Goal: Task Accomplishment & Management: Manage account settings

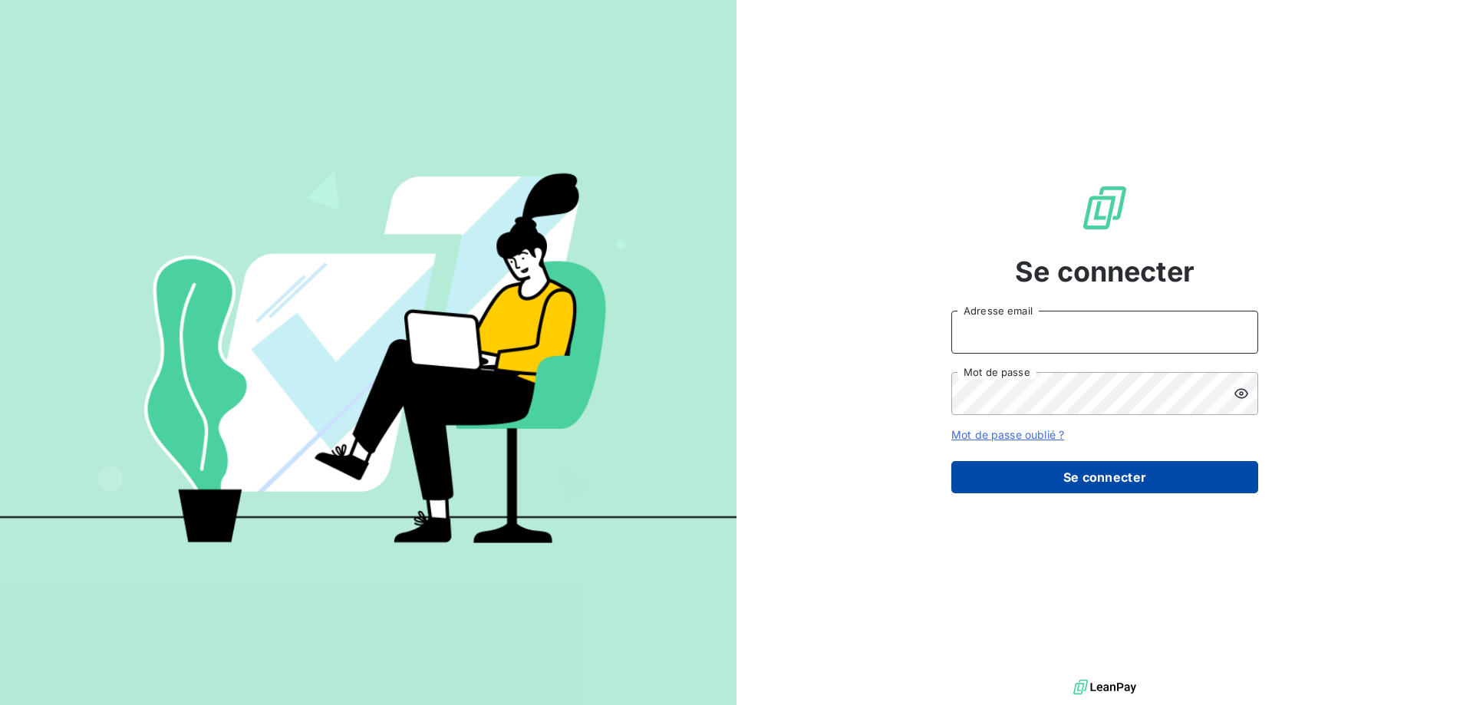
type input "[EMAIL_ADDRESS][DOMAIN_NAME]"
click at [1033, 467] on button "Se connecter" at bounding box center [1104, 477] width 307 height 32
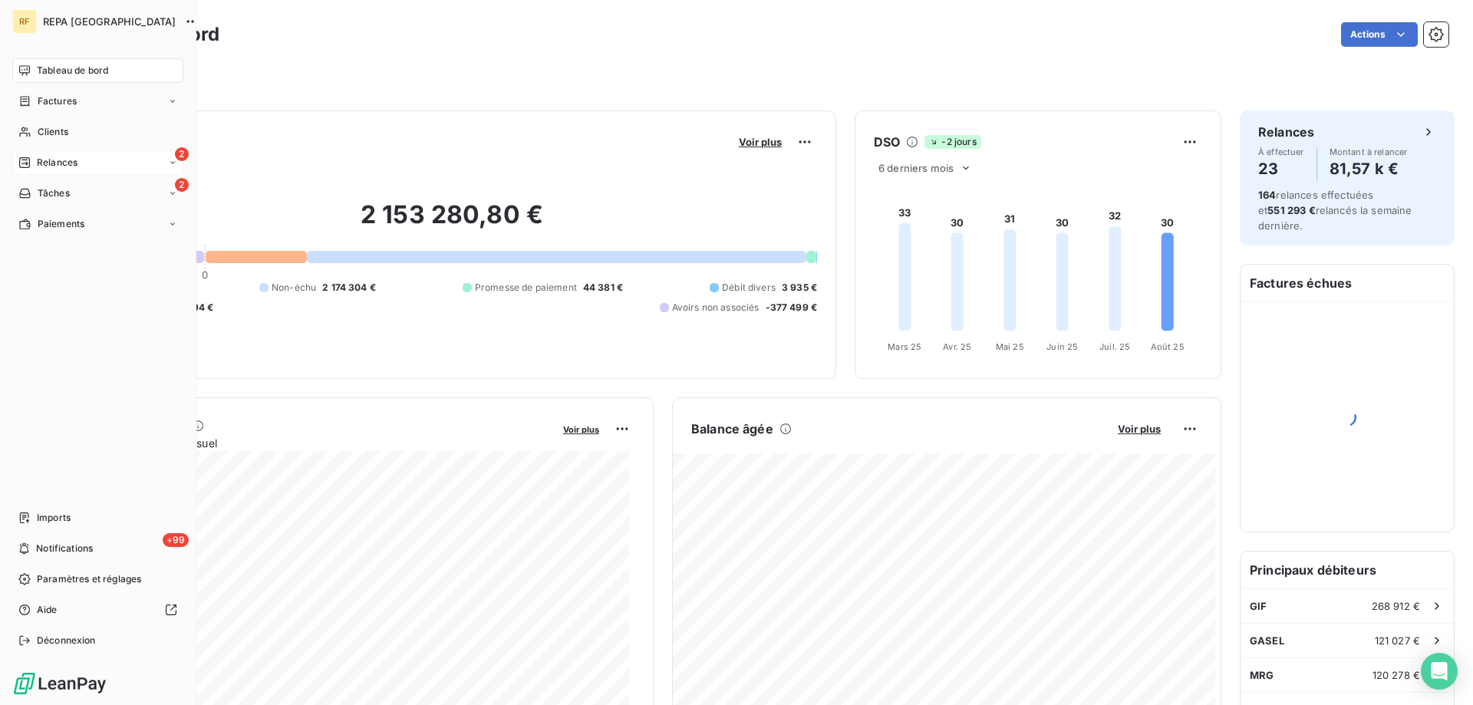
click at [71, 165] on span "Relances" at bounding box center [57, 163] width 41 height 14
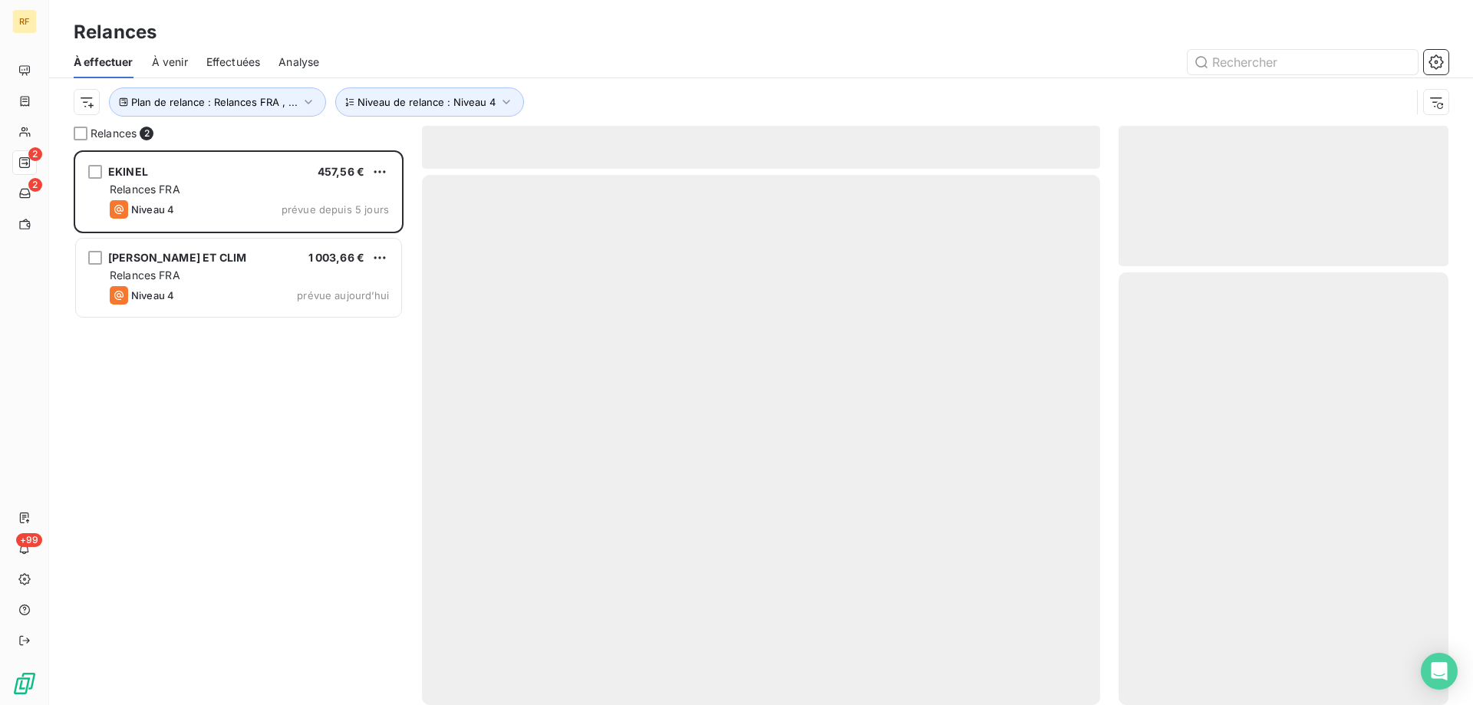
scroll to position [543, 318]
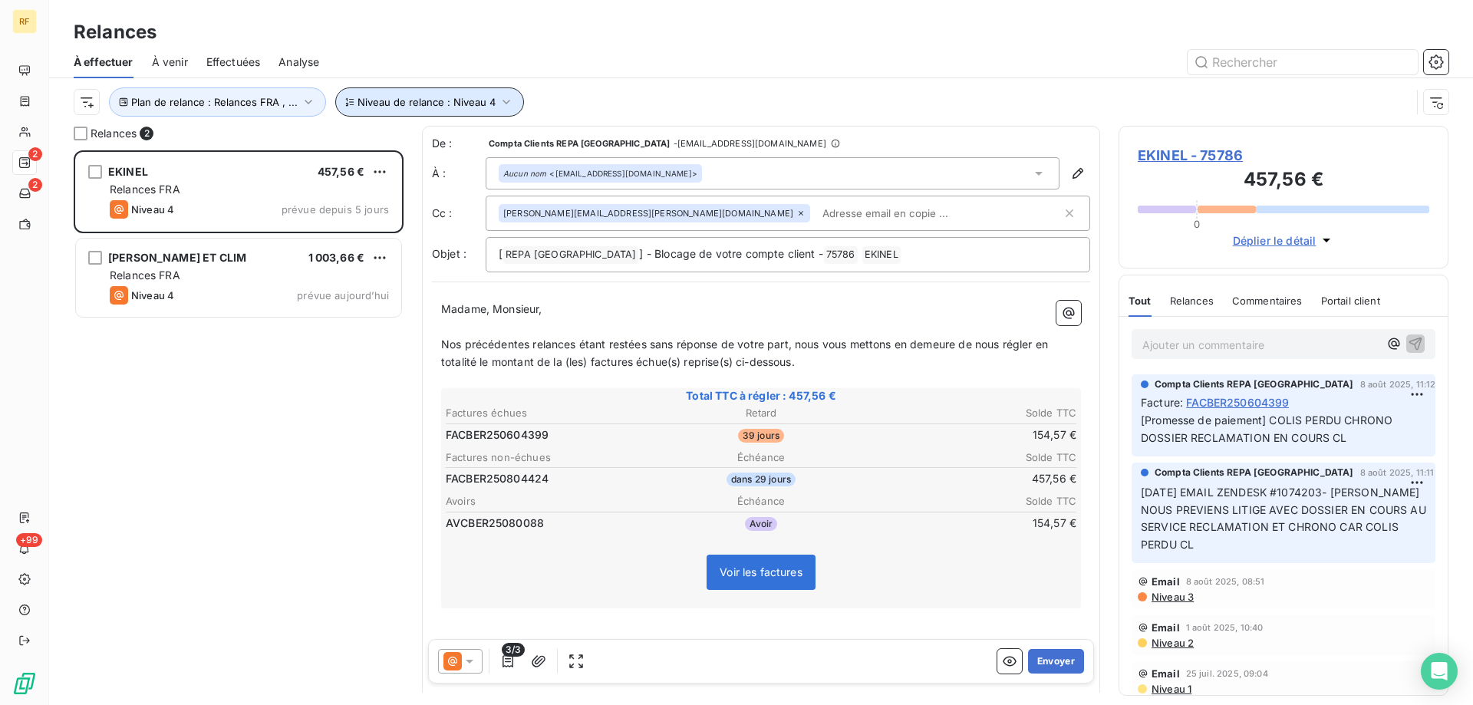
click at [437, 107] on span "Niveau de relance : Niveau 4" at bounding box center [427, 102] width 138 height 12
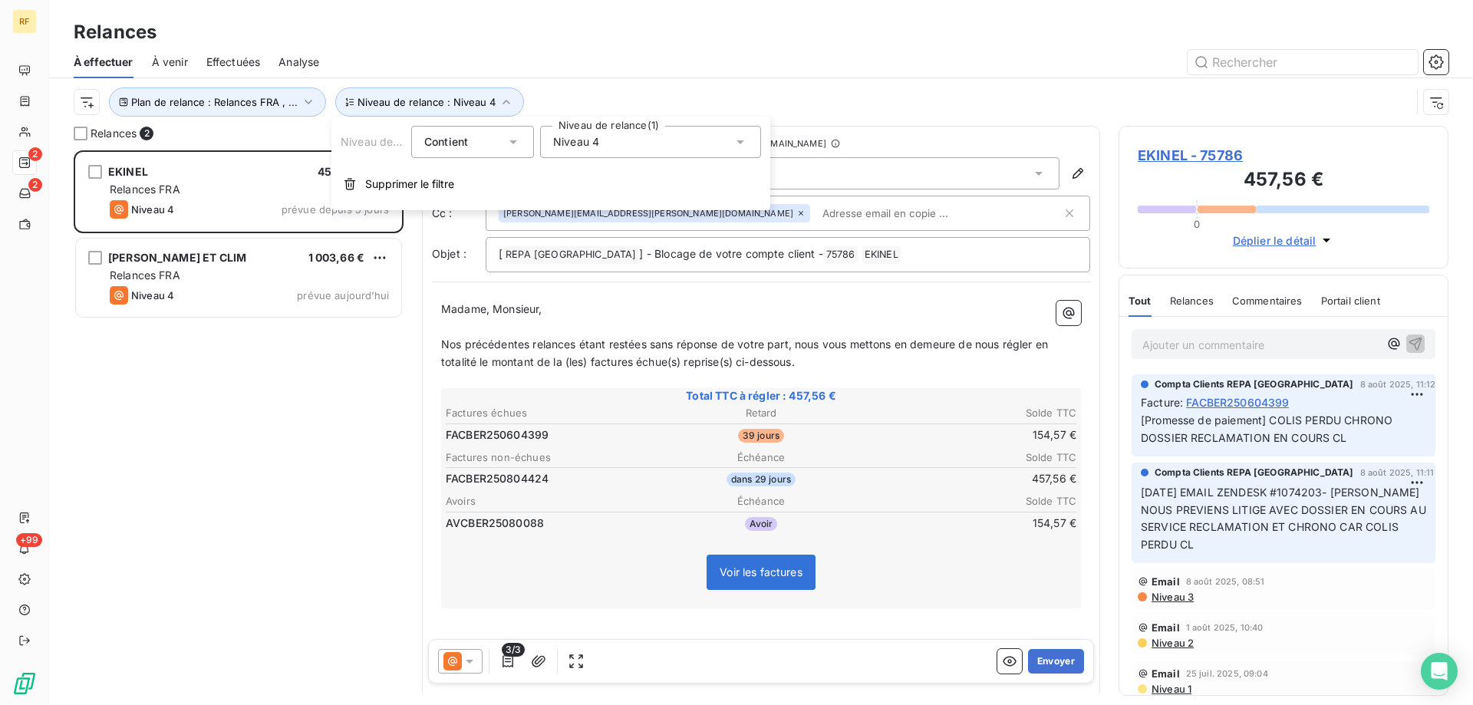
click at [595, 148] on span "Niveau 4" at bounding box center [576, 141] width 46 height 15
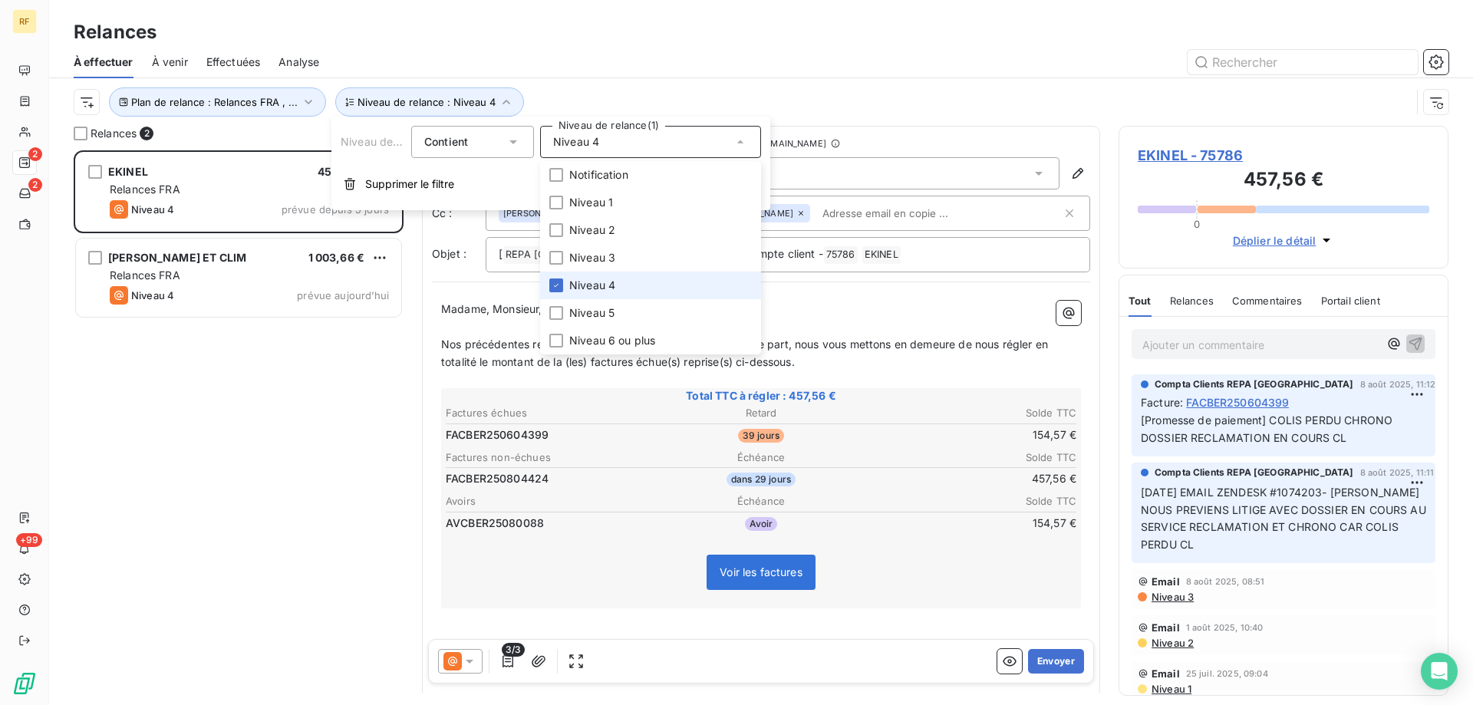
click at [600, 281] on span "Niveau 4" at bounding box center [592, 285] width 46 height 15
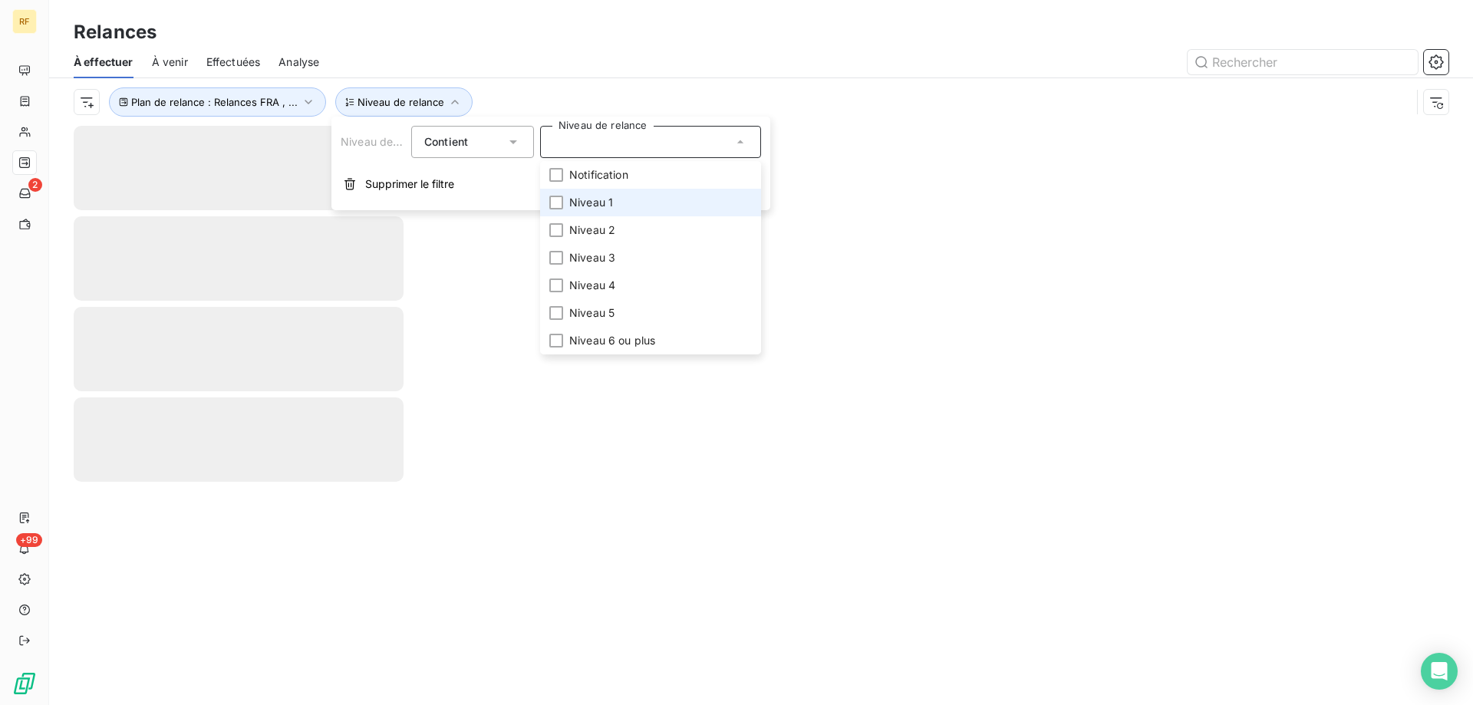
click at [602, 199] on span "Niveau 1" at bounding box center [591, 202] width 44 height 15
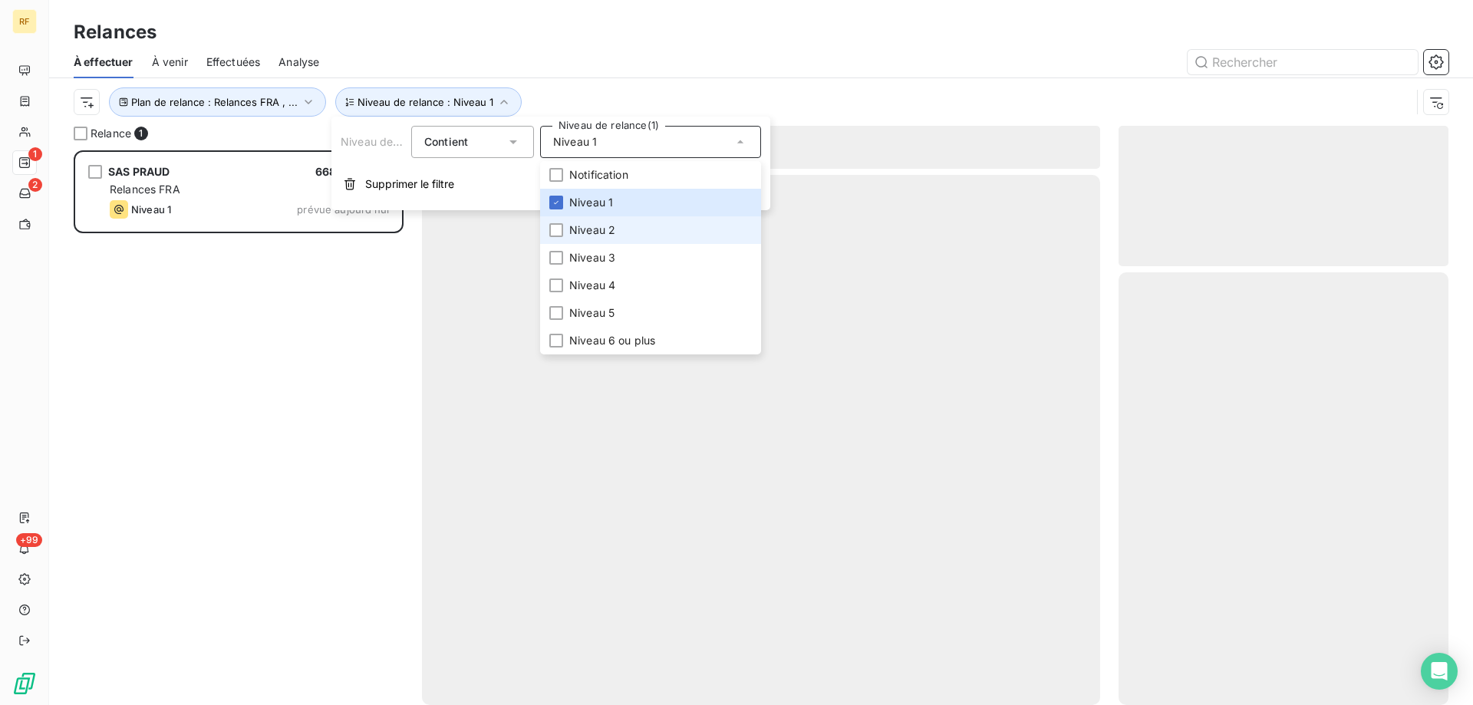
scroll to position [543, 318]
click at [599, 226] on span "Niveau 2" at bounding box center [592, 230] width 46 height 15
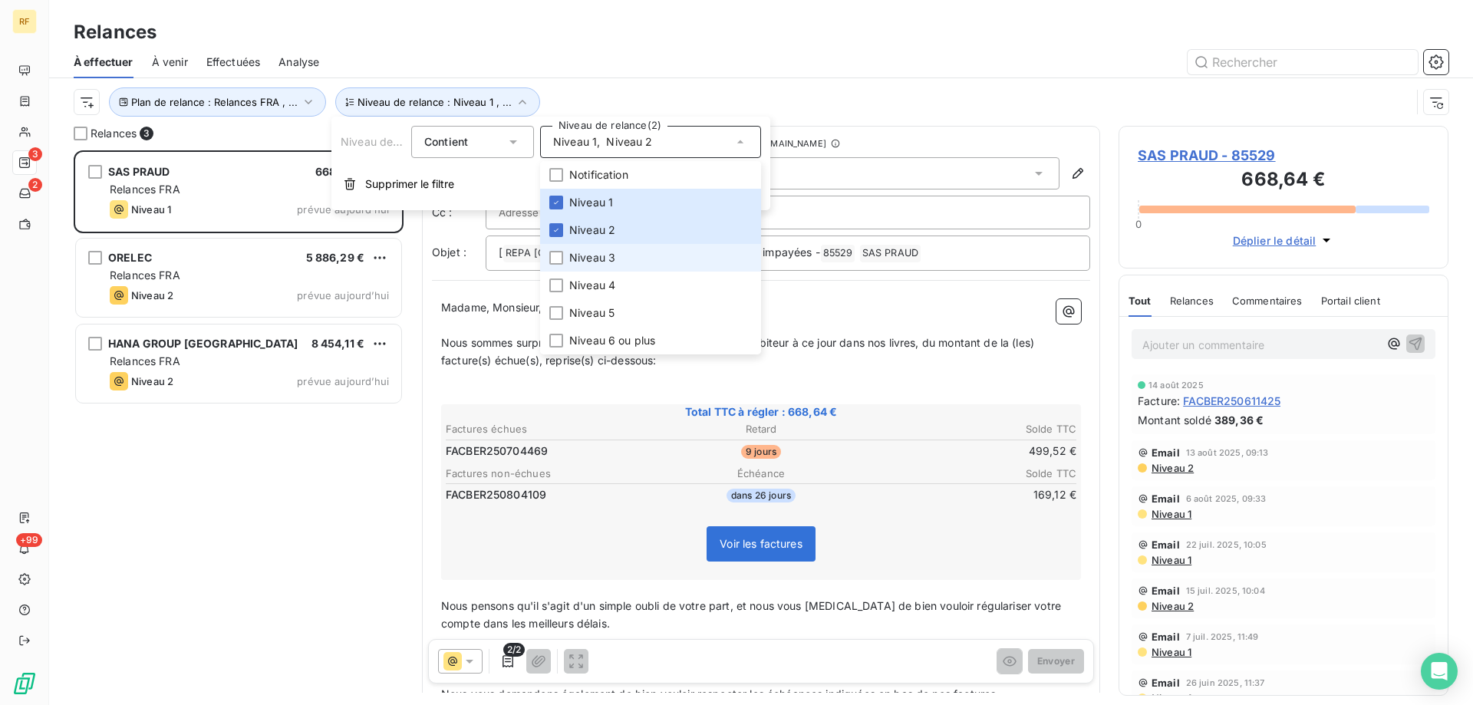
drag, startPoint x: 587, startPoint y: 254, endPoint x: 604, endPoint y: 261, distance: 18.2
click at [587, 254] on span "Niveau 3" at bounding box center [592, 257] width 46 height 15
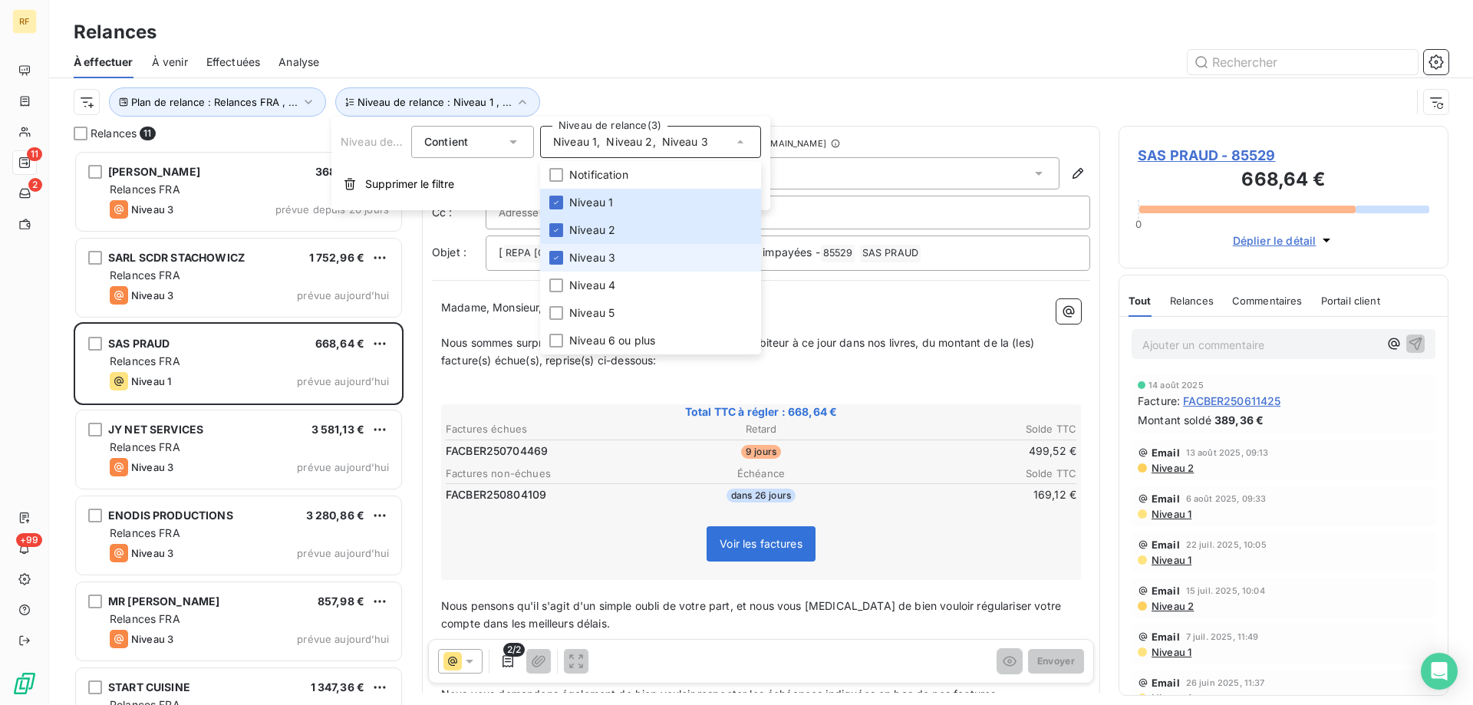
click at [627, 267] on li "Niveau 3" at bounding box center [650, 258] width 221 height 28
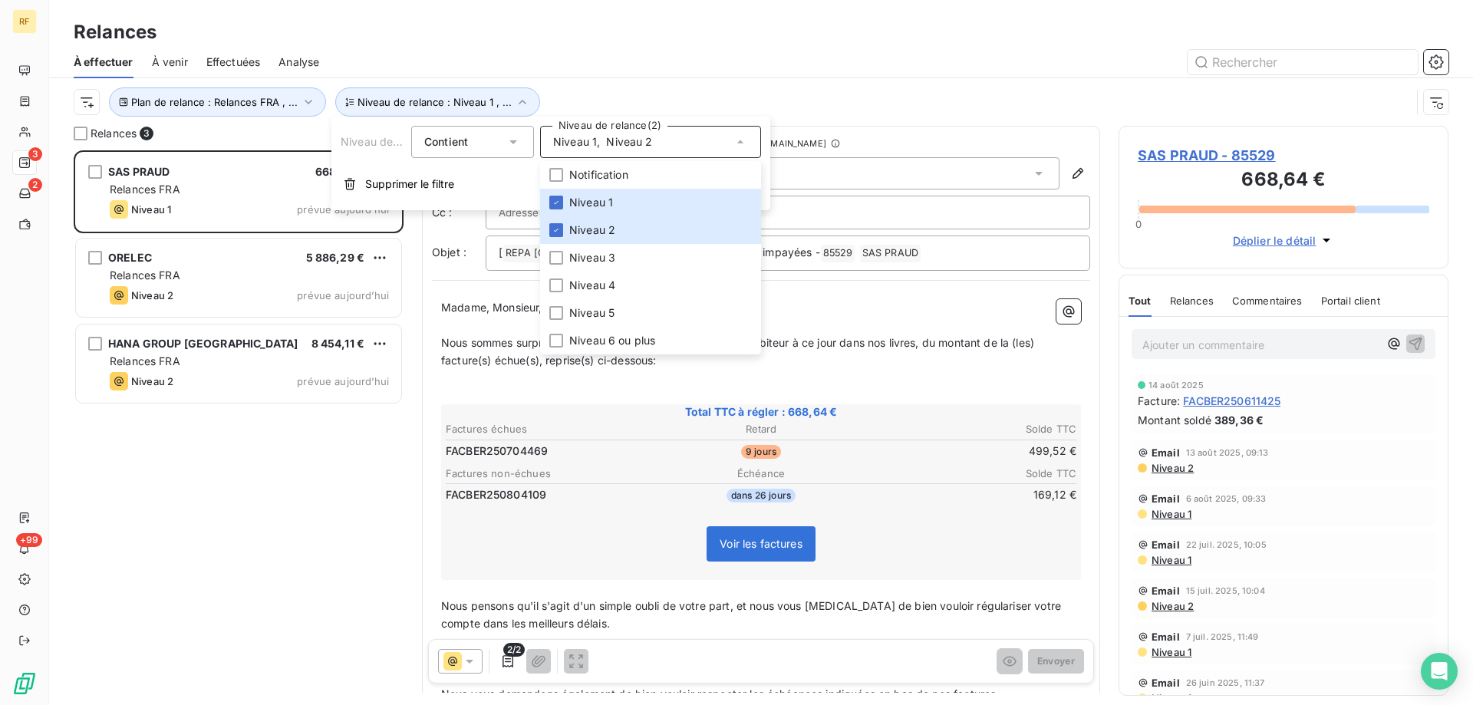
click at [622, 77] on div "À effectuer À venir Effectuées Analyse" at bounding box center [761, 62] width 1424 height 32
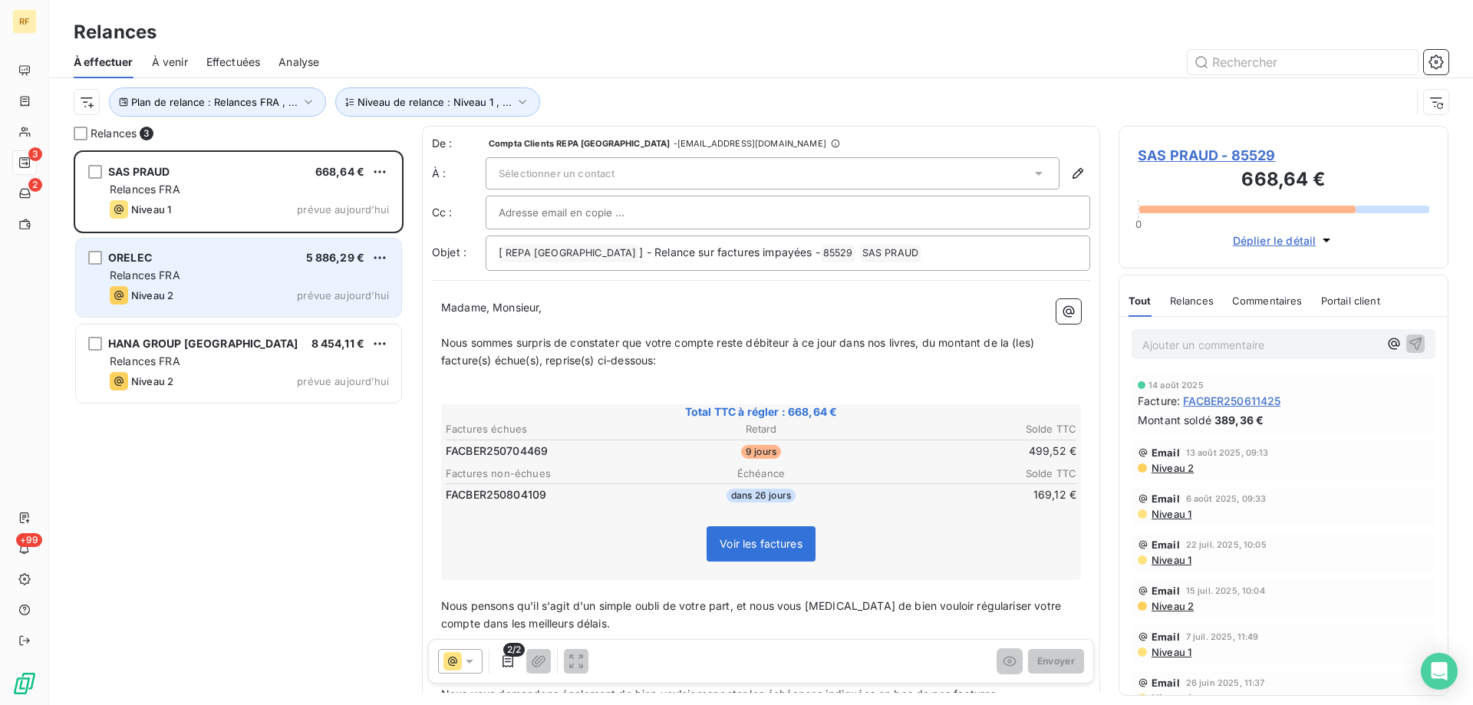
click at [202, 285] on div "ORELEC 5 886,29 € Relances FRA Niveau 2 prévue aujourd’hui" at bounding box center [238, 278] width 325 height 78
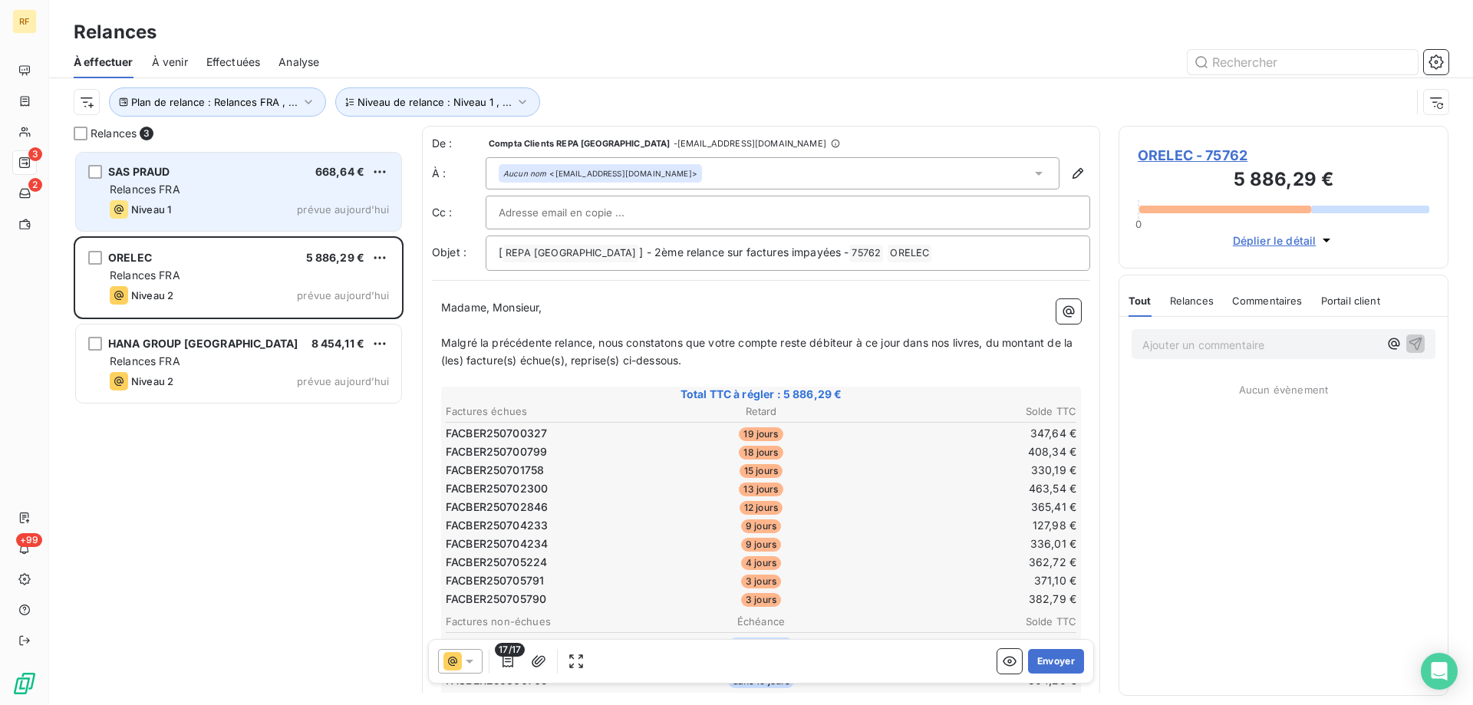
click at [209, 204] on div "Niveau 1 prévue aujourd’hui" at bounding box center [249, 209] width 279 height 18
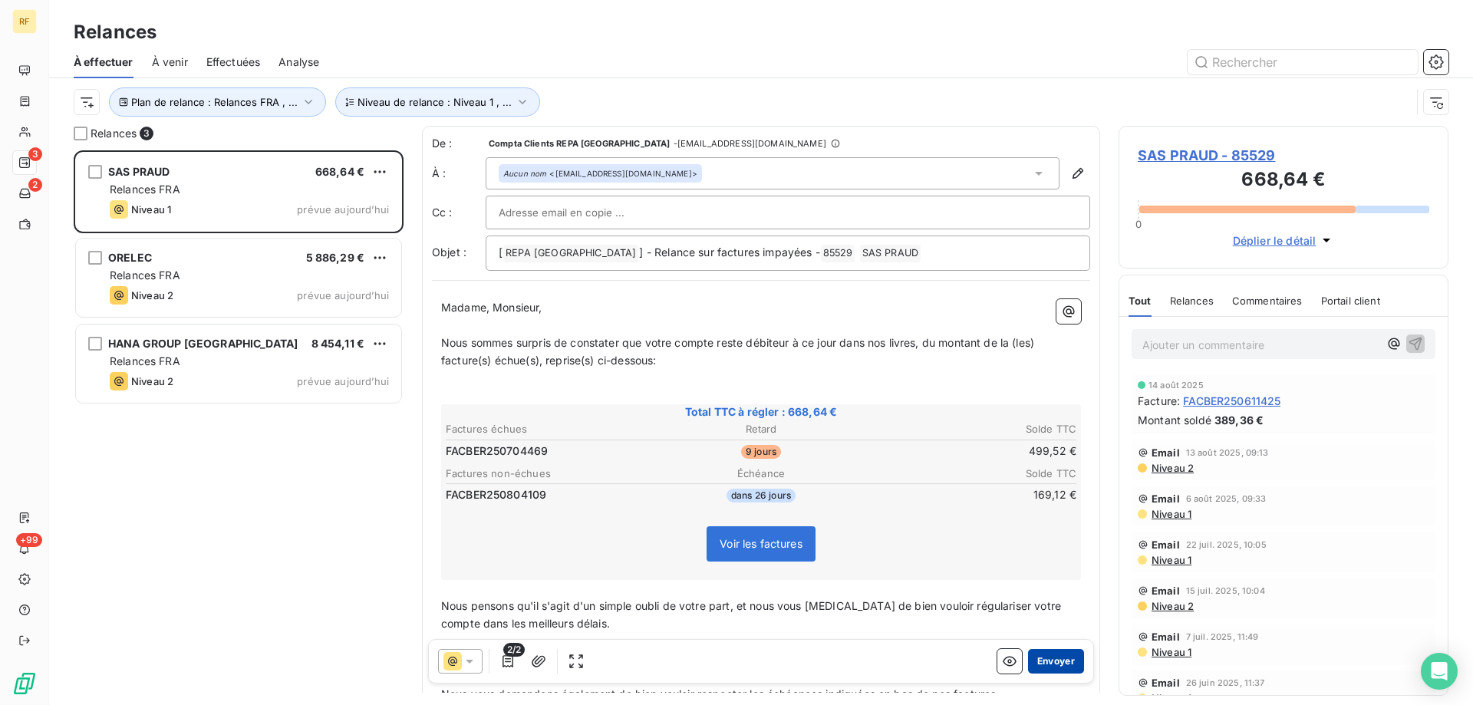
click at [1059, 666] on button "Envoyer" at bounding box center [1056, 661] width 56 height 25
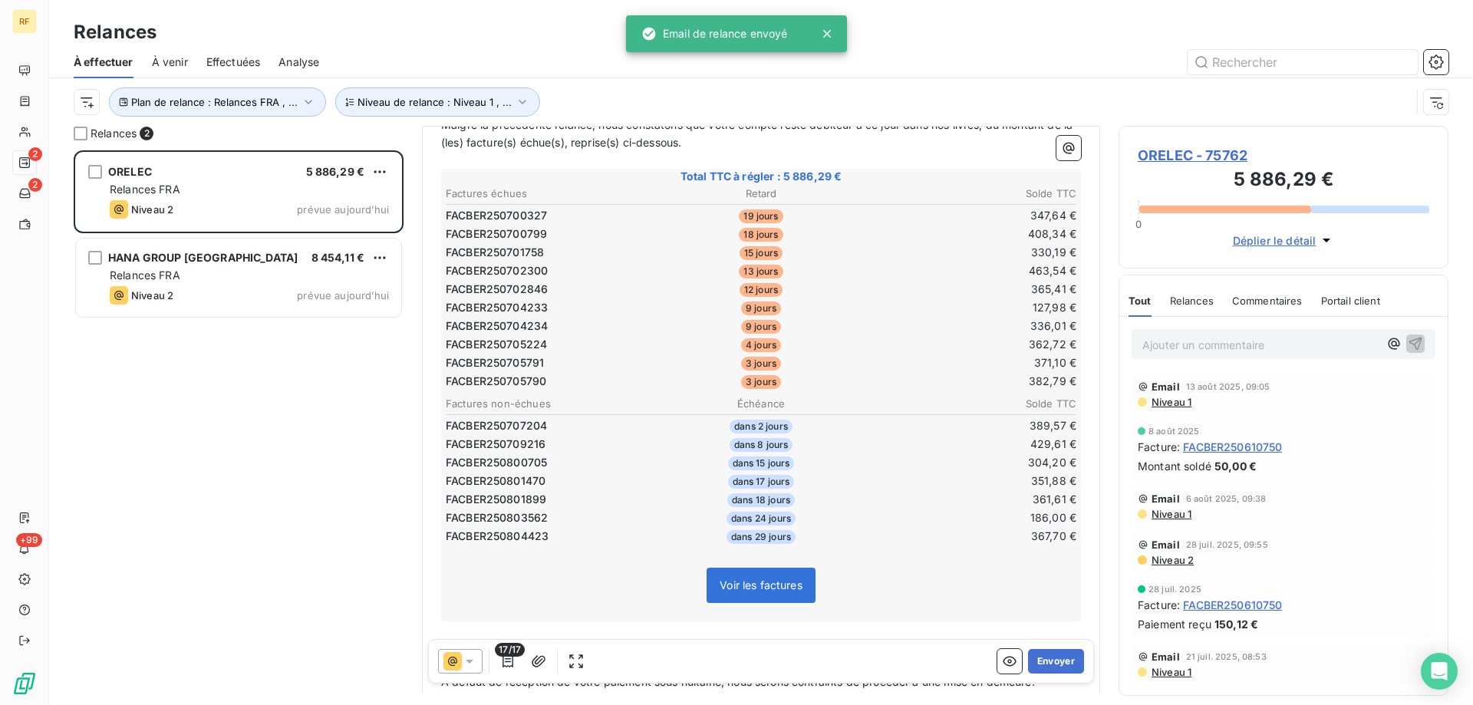
scroll to position [231, 0]
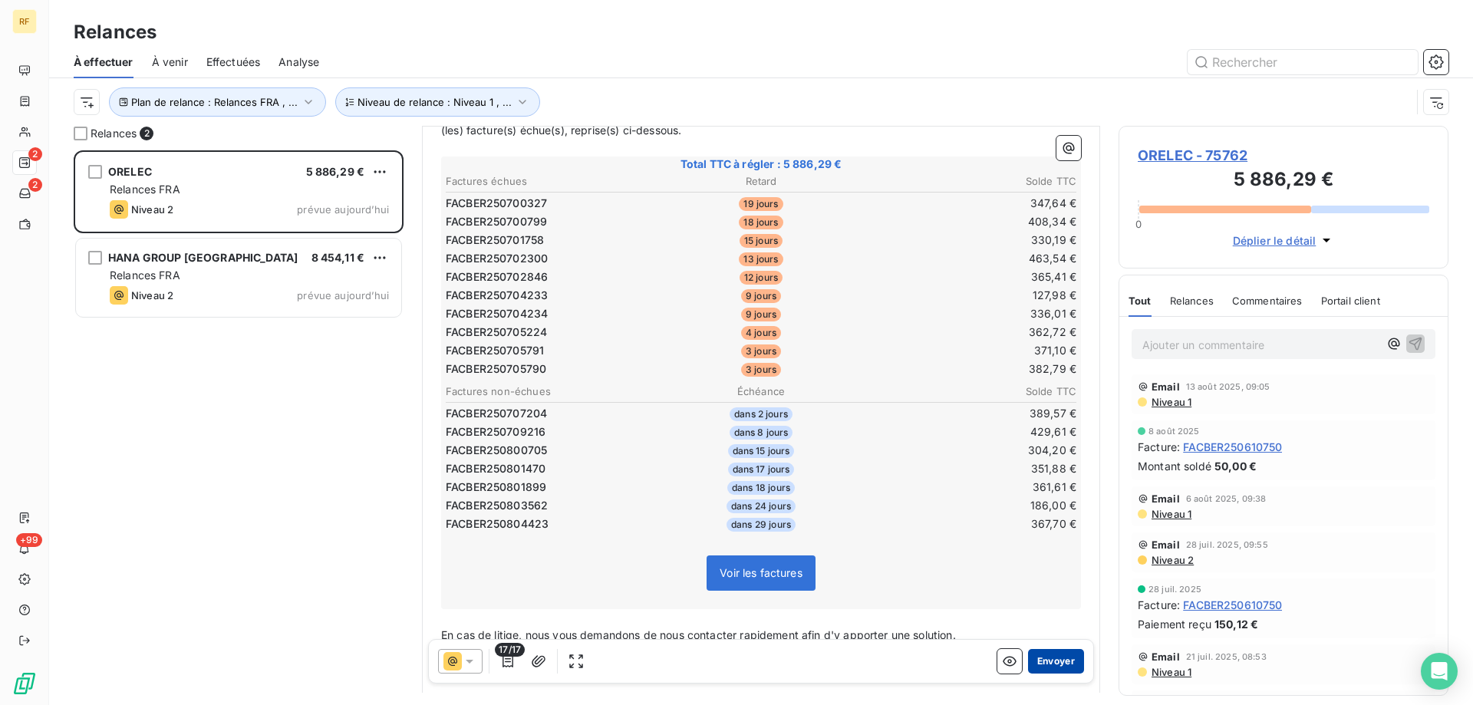
click at [1041, 658] on button "Envoyer" at bounding box center [1056, 661] width 56 height 25
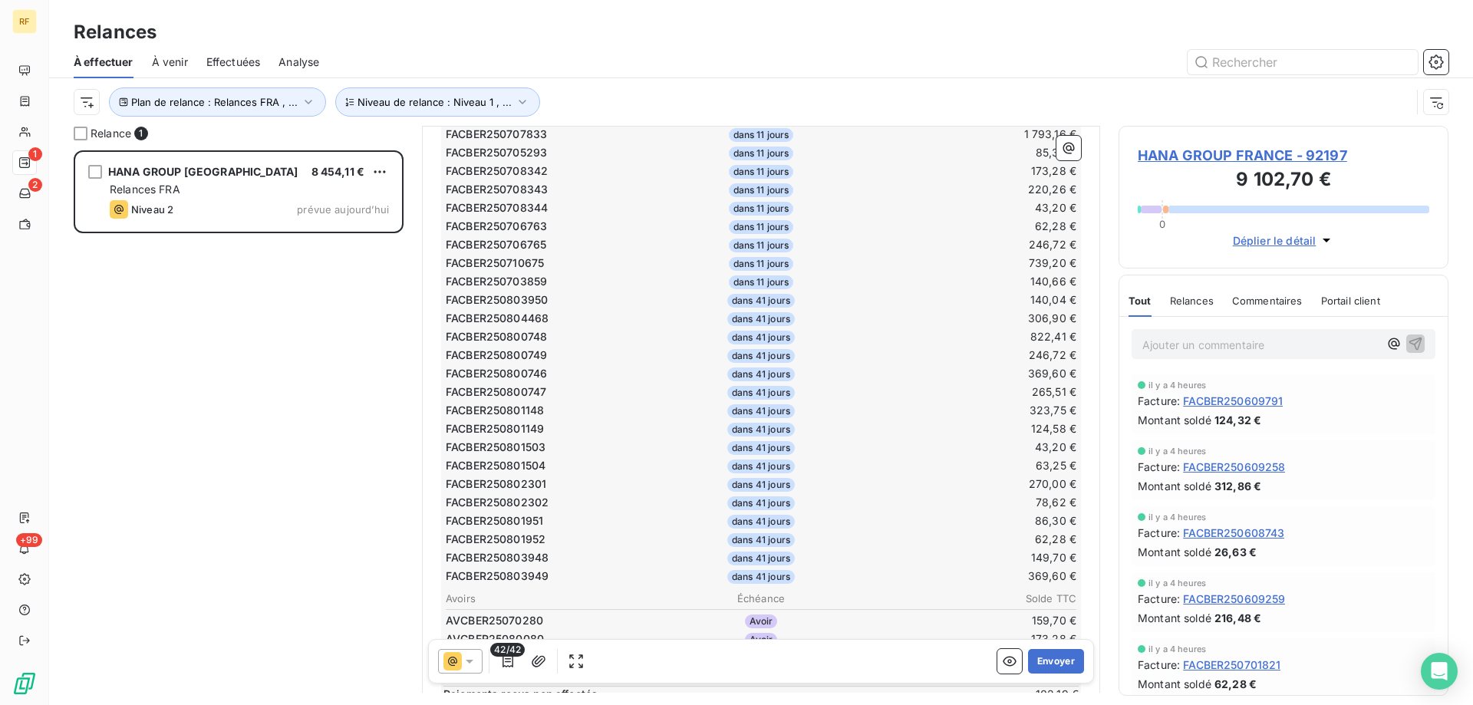
scroll to position [691, 0]
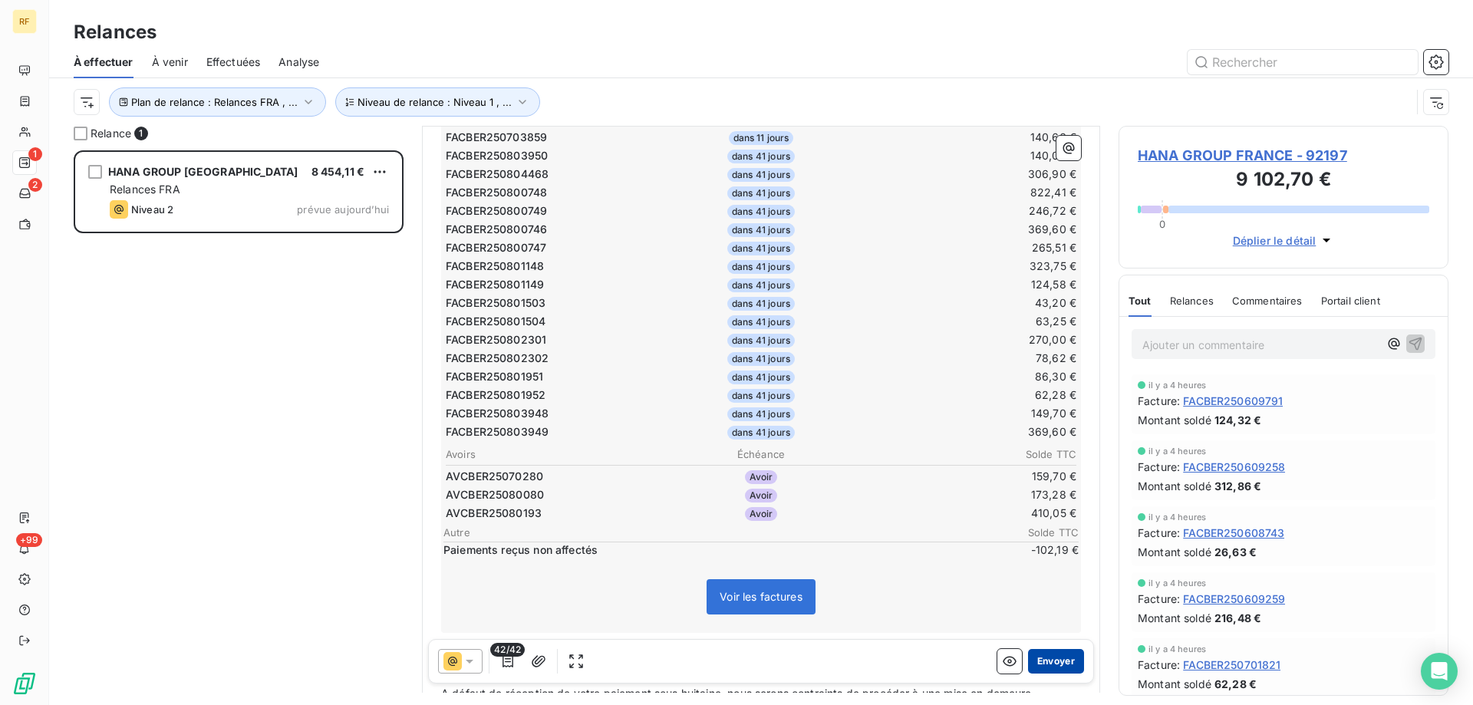
click at [1040, 658] on button "Envoyer" at bounding box center [1056, 661] width 56 height 25
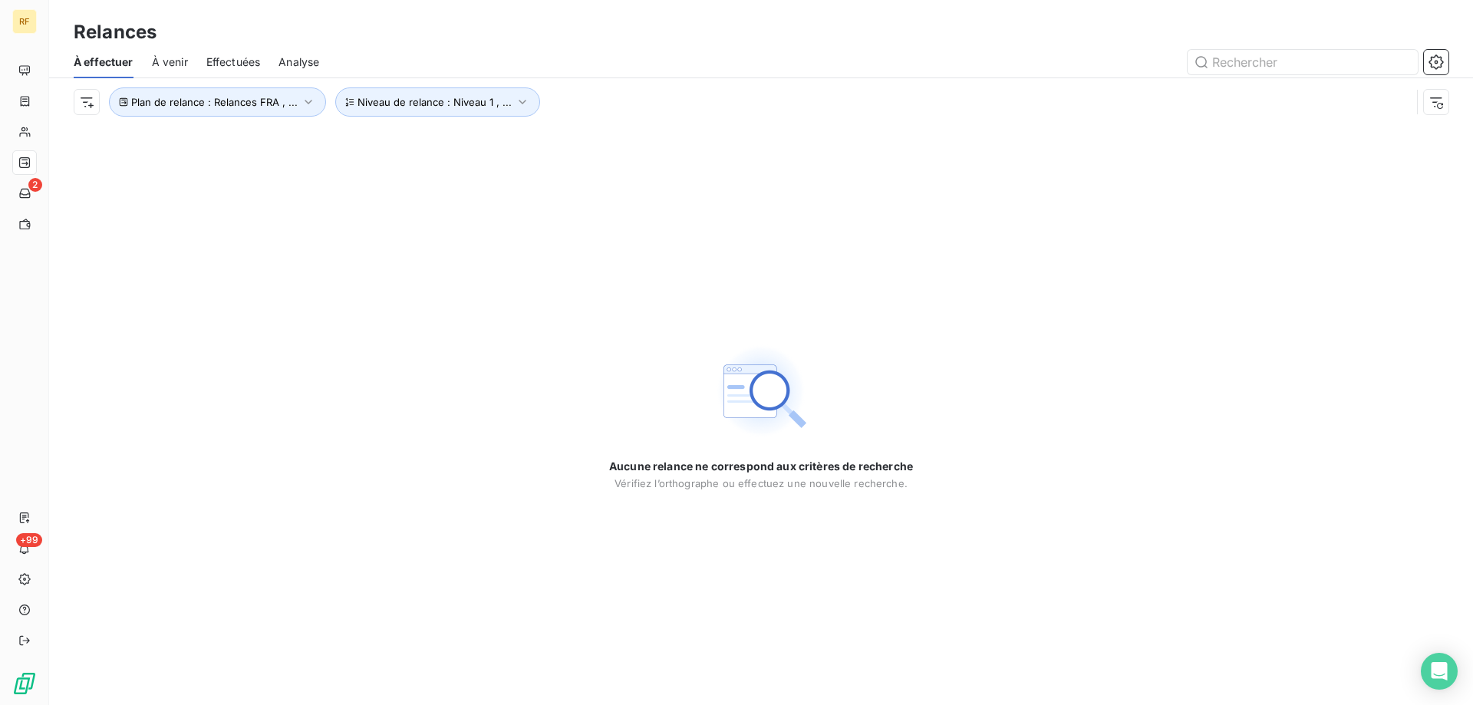
click at [464, 118] on div "Plan de relance : Relances FRA , ... Niveau de relance : Niveau 1 , ..." at bounding box center [761, 102] width 1375 height 48
click at [466, 104] on span "Niveau de relance : Niveau 1 , ..." at bounding box center [435, 102] width 154 height 12
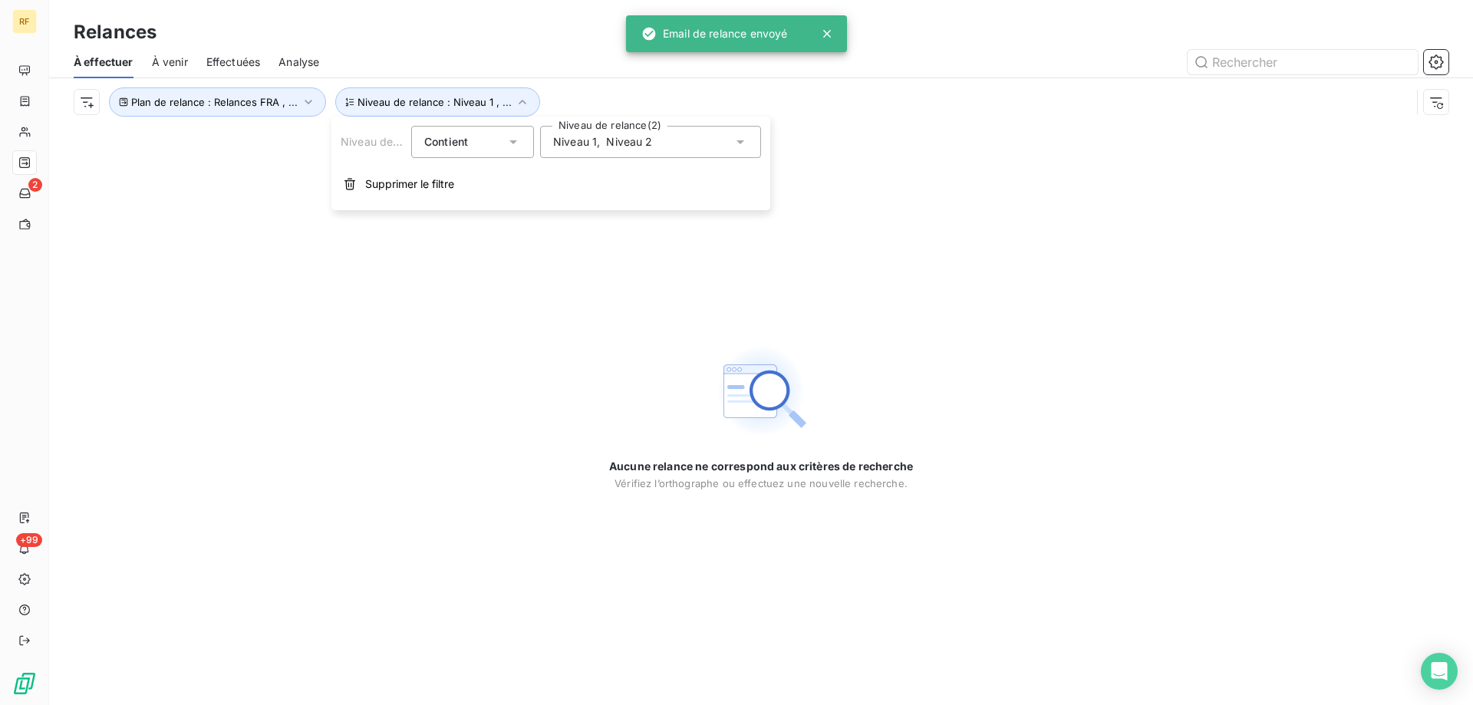
click at [605, 150] on div "Niveau 1 , Niveau 2" at bounding box center [650, 142] width 221 height 32
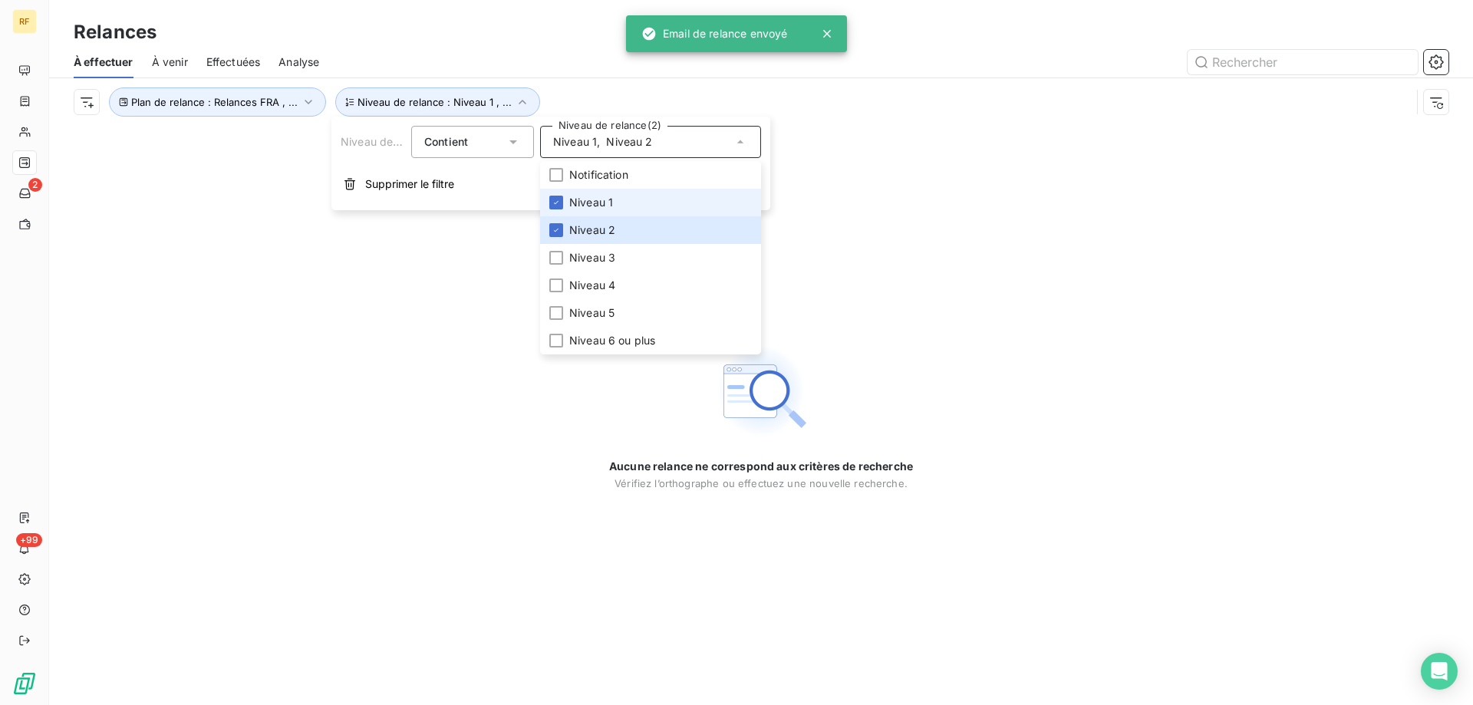
click at [589, 206] on span "Niveau 1" at bounding box center [591, 202] width 44 height 15
click at [594, 241] on li "Niveau 2" at bounding box center [650, 230] width 221 height 28
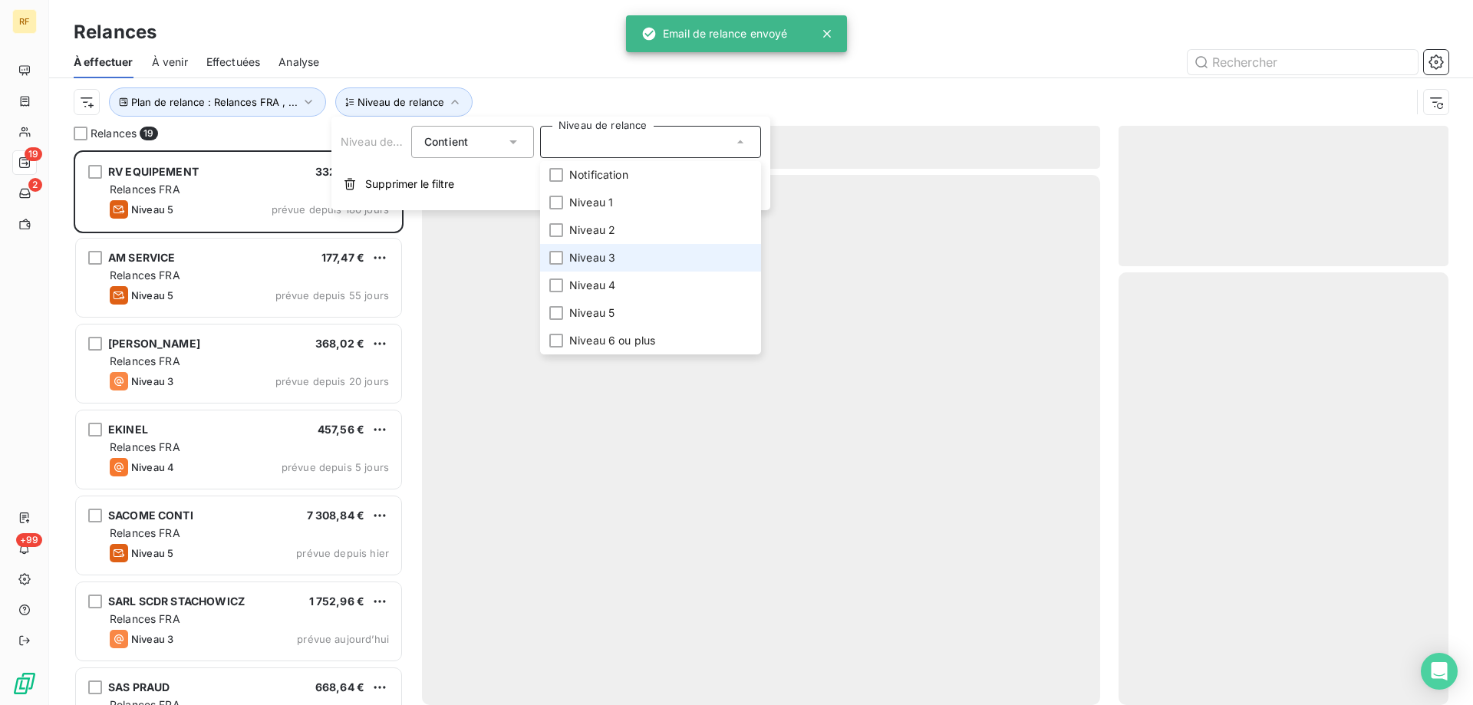
scroll to position [543, 318]
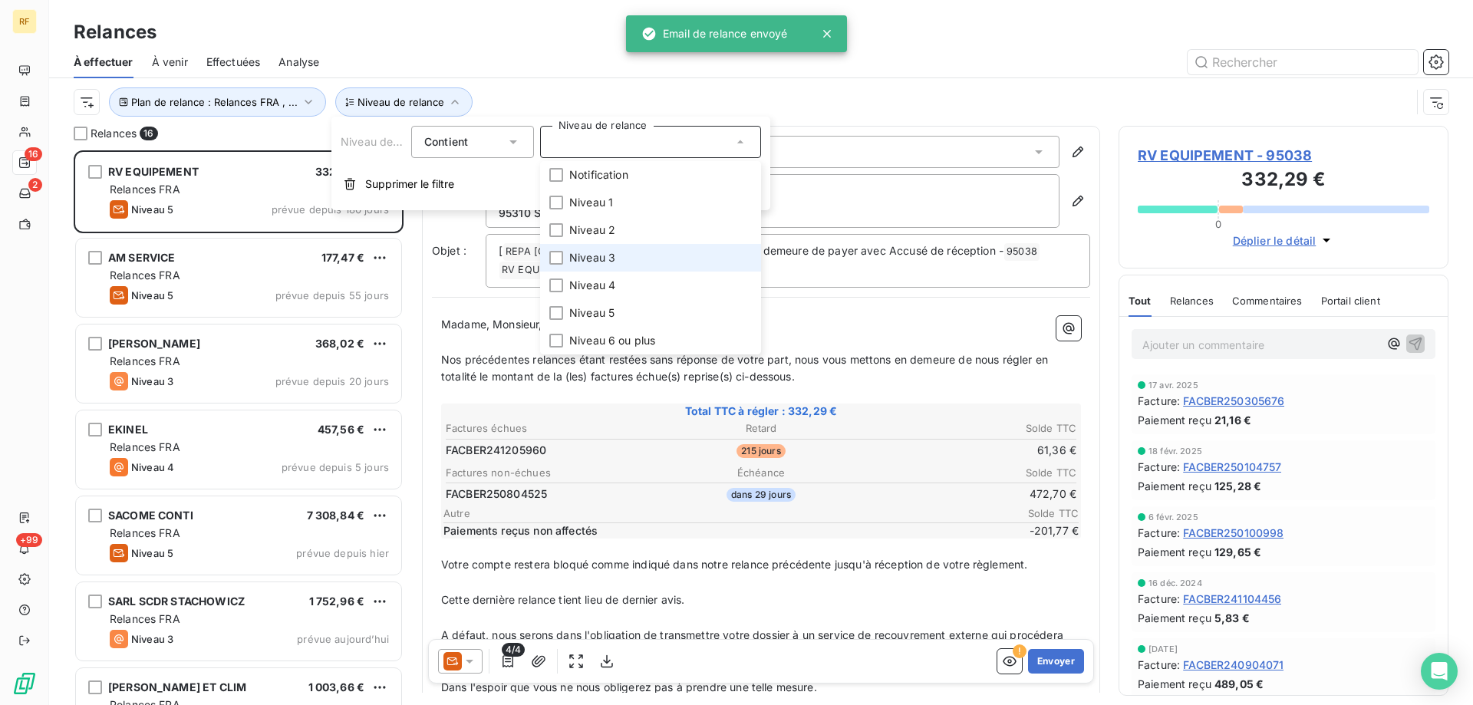
click at [596, 256] on span "Niveau 3" at bounding box center [592, 257] width 46 height 15
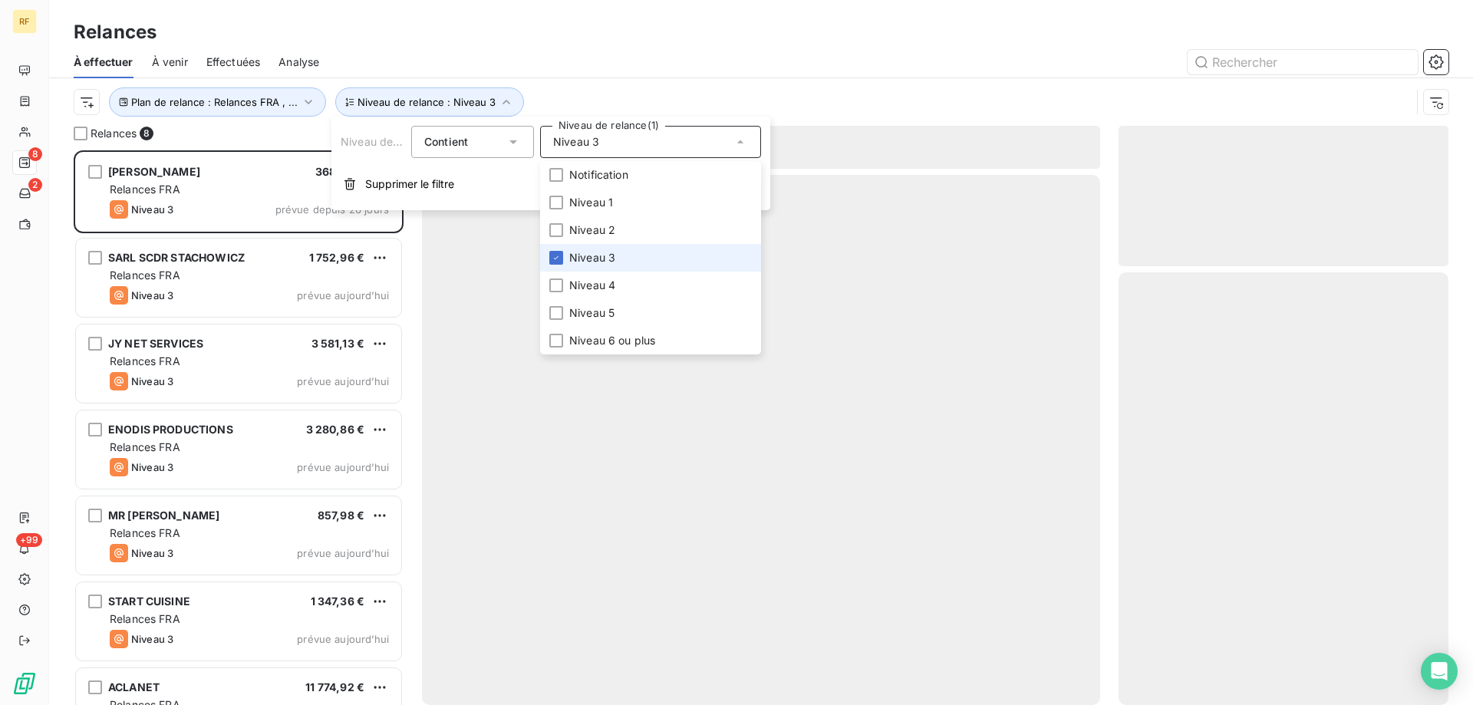
scroll to position [543, 318]
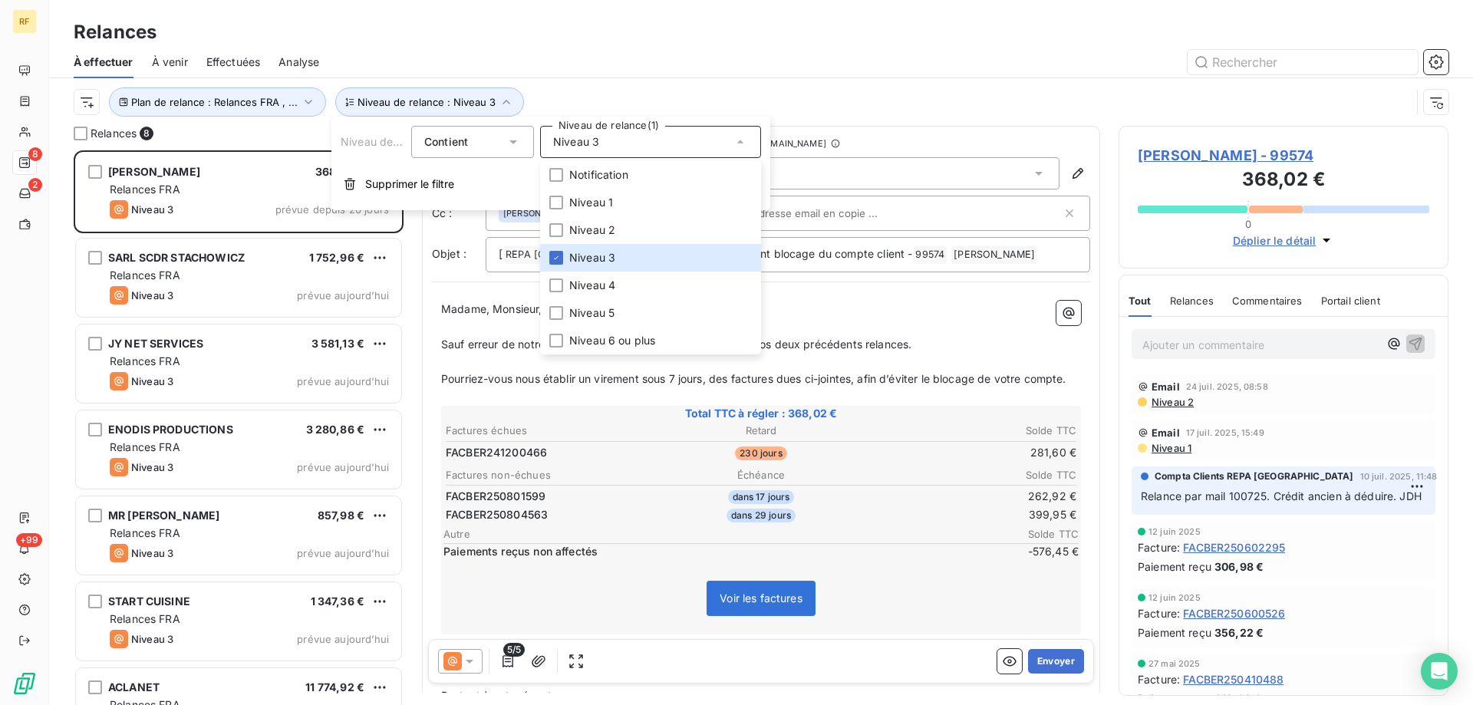
click at [565, 87] on div "Plan de relance : Relances FRA , ... Niveau de relance : Niveau 3" at bounding box center [761, 102] width 1375 height 48
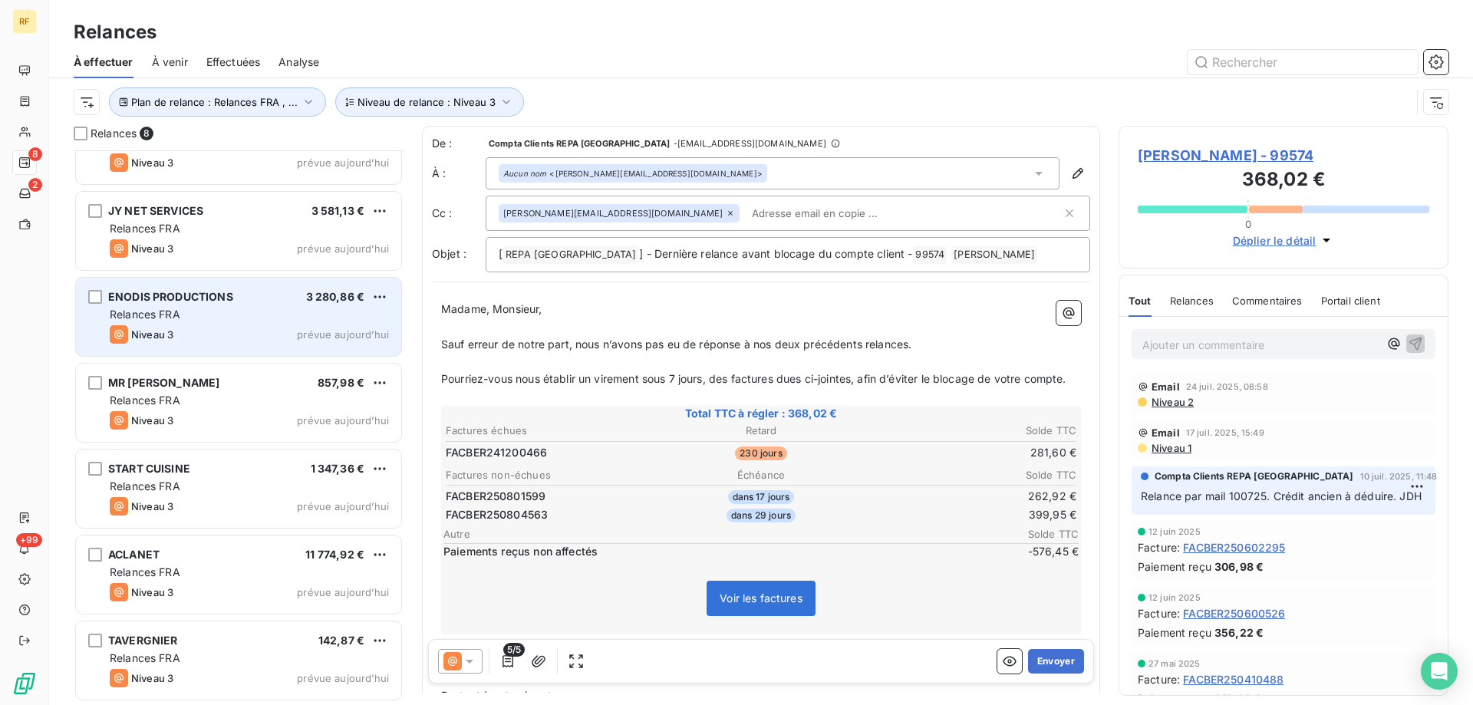
scroll to position [0, 0]
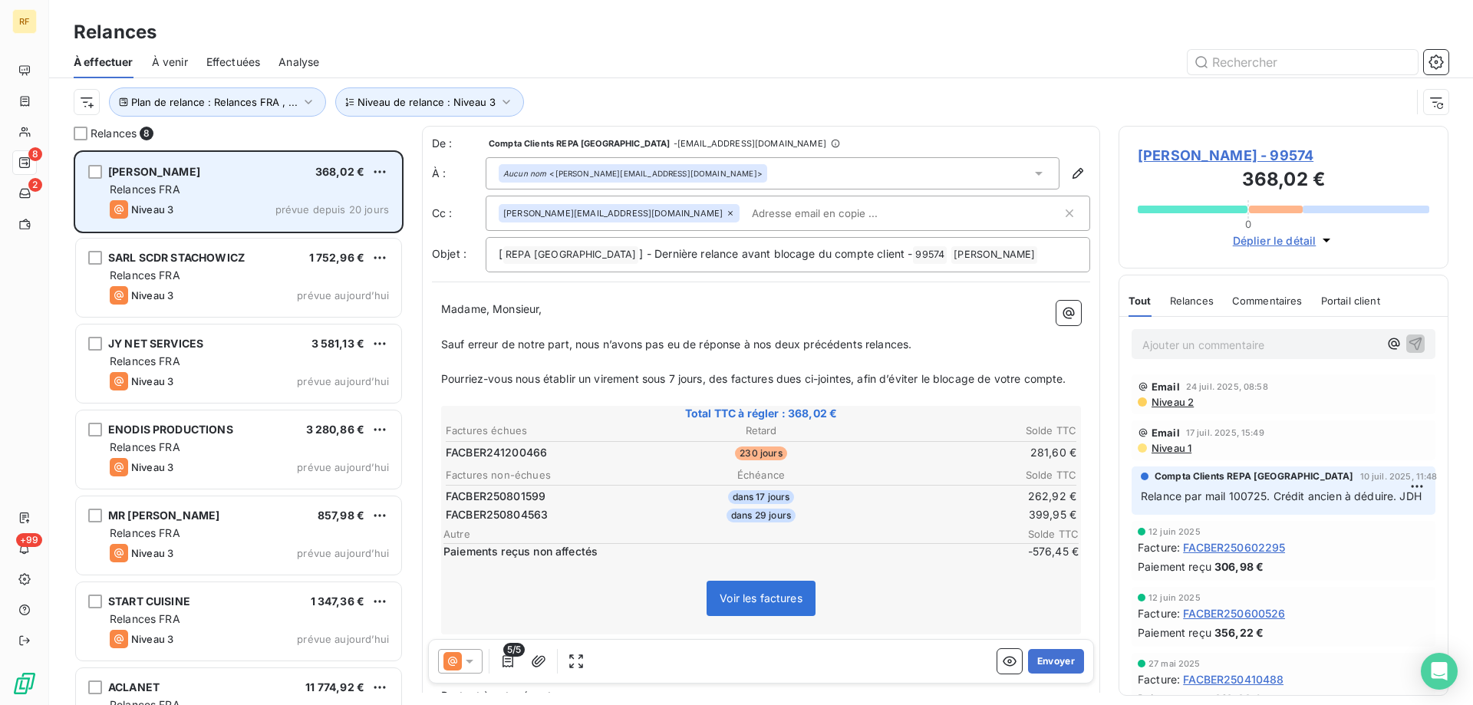
click at [294, 222] on div "MAILLEN FREDERIC 368,02 € Relances FRA Niveau 3 prévue depuis 20 jours" at bounding box center [238, 192] width 325 height 78
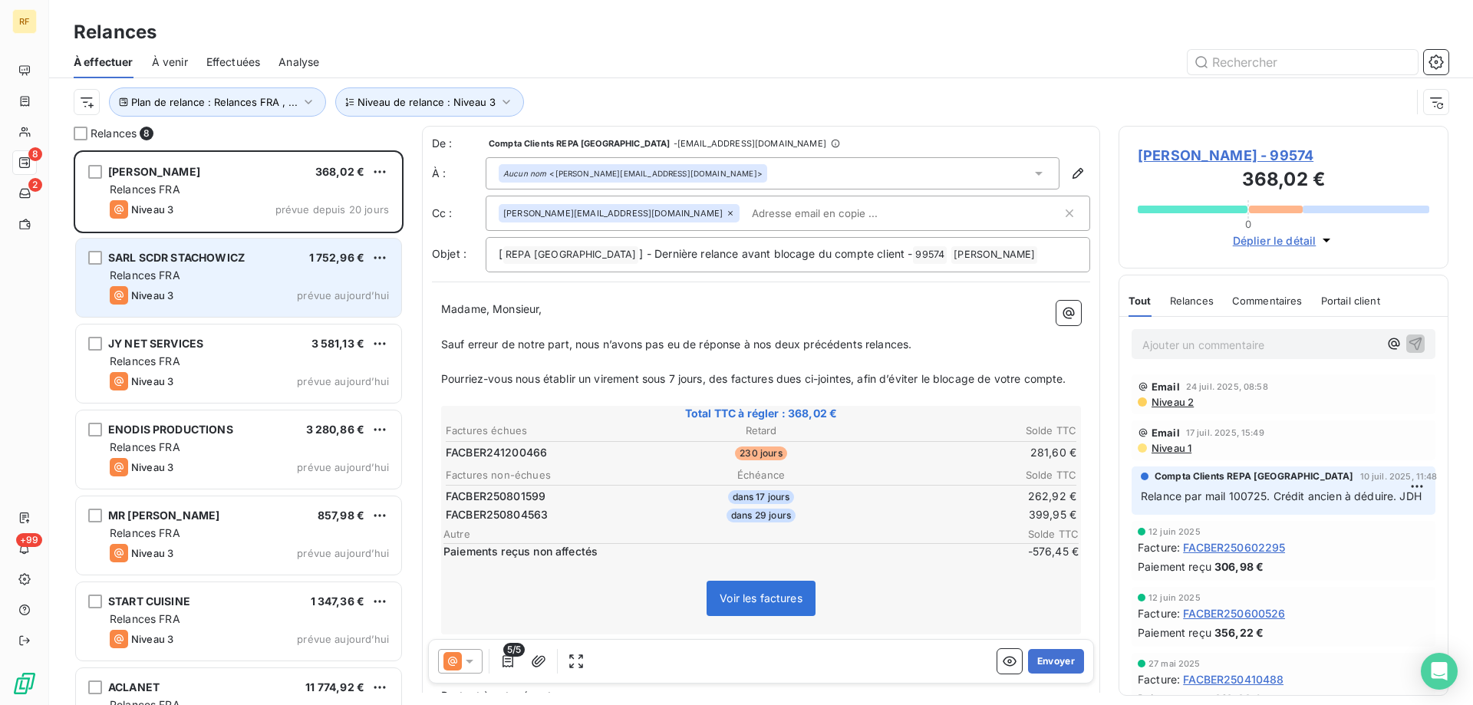
click at [299, 278] on div "Relances FRA" at bounding box center [249, 275] width 279 height 15
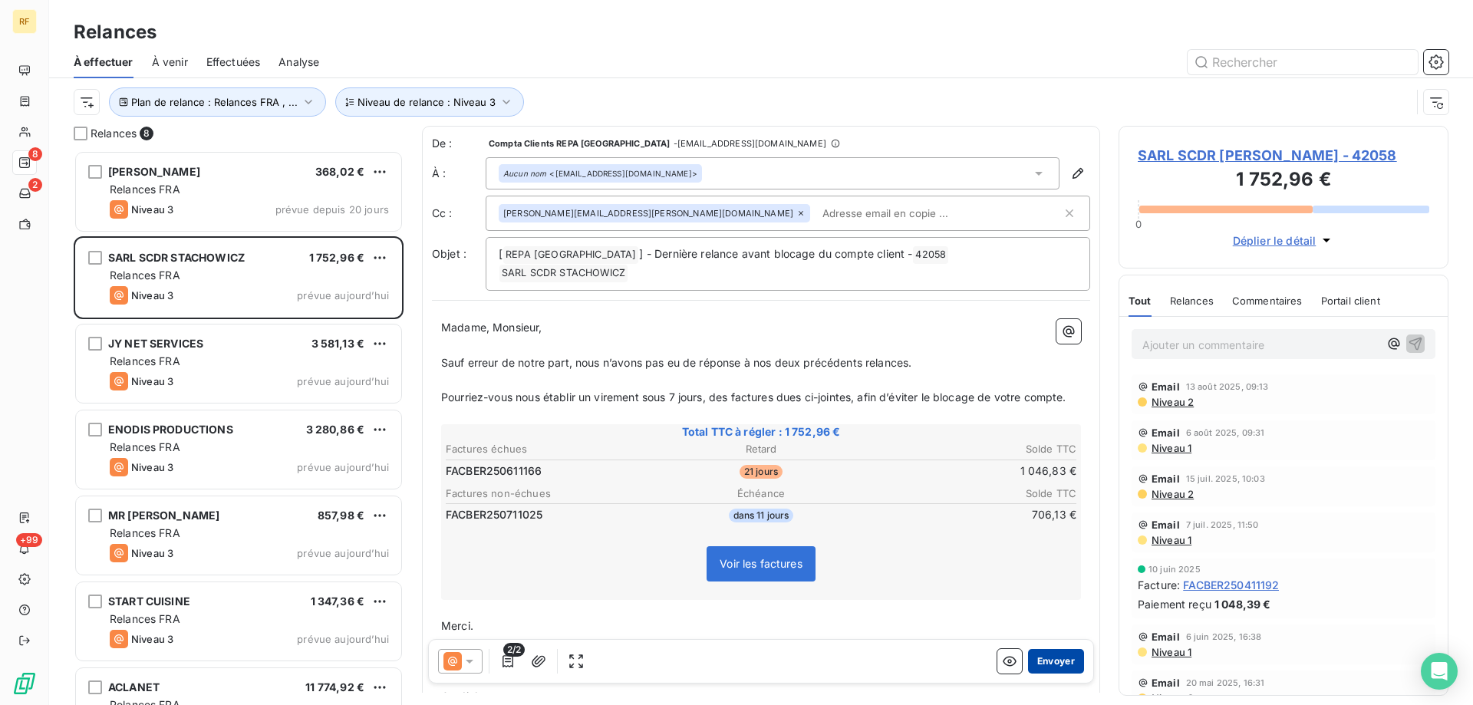
click at [1049, 664] on button "Envoyer" at bounding box center [1056, 661] width 56 height 25
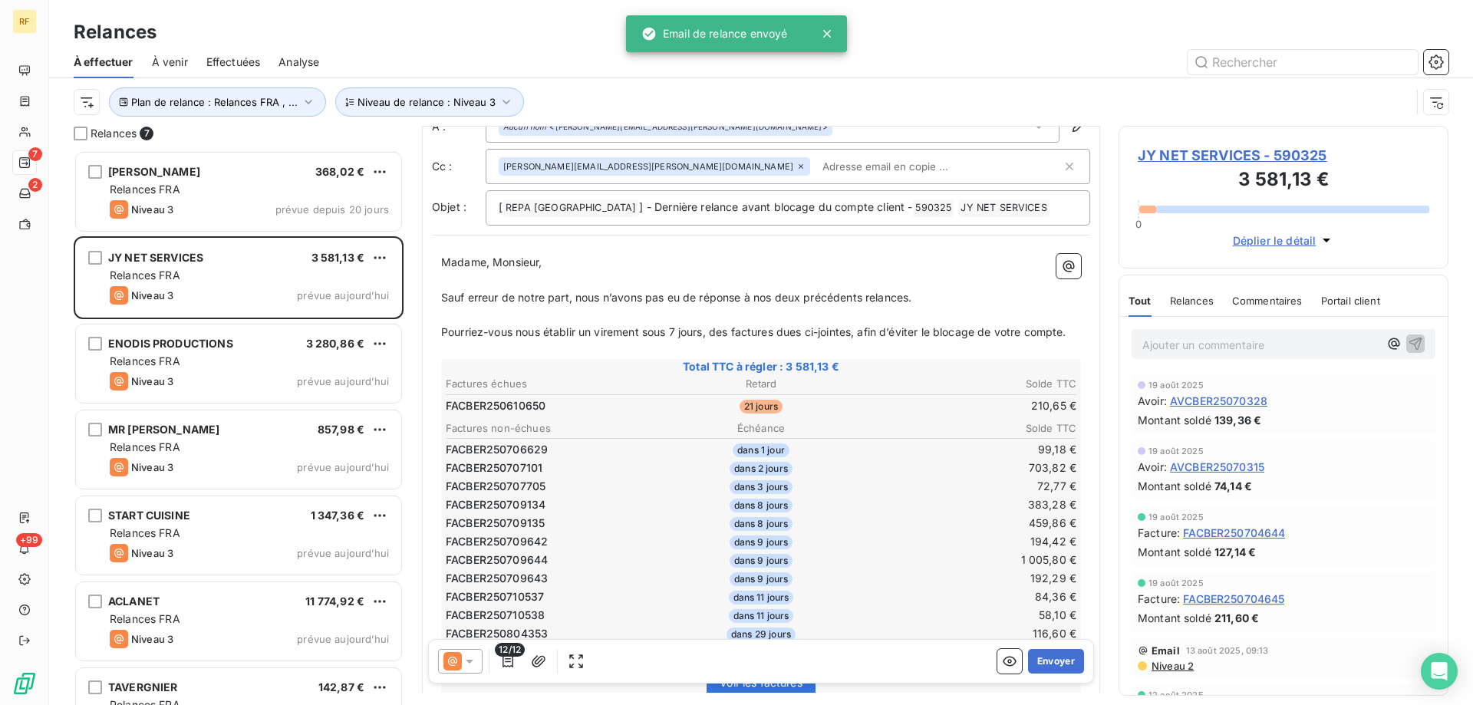
scroll to position [231, 0]
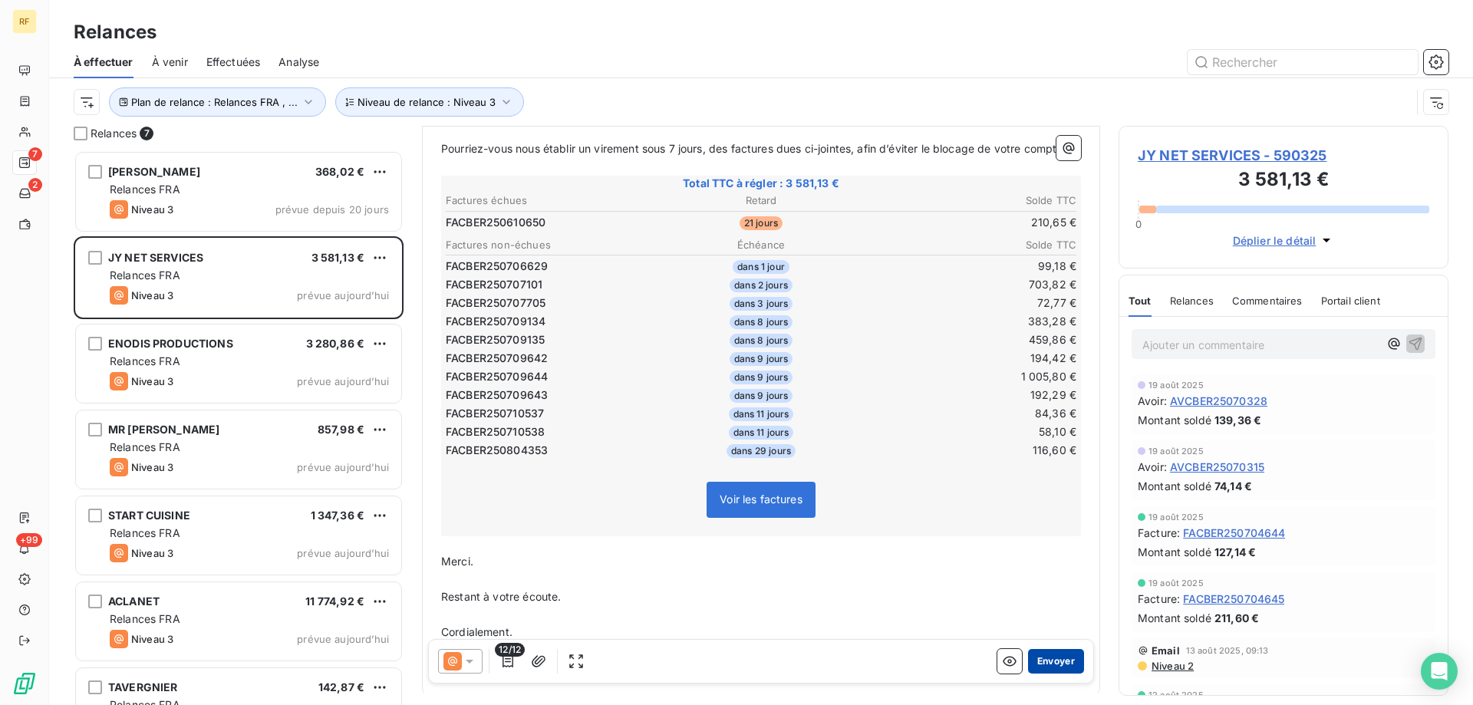
click at [1031, 663] on button "Envoyer" at bounding box center [1056, 661] width 56 height 25
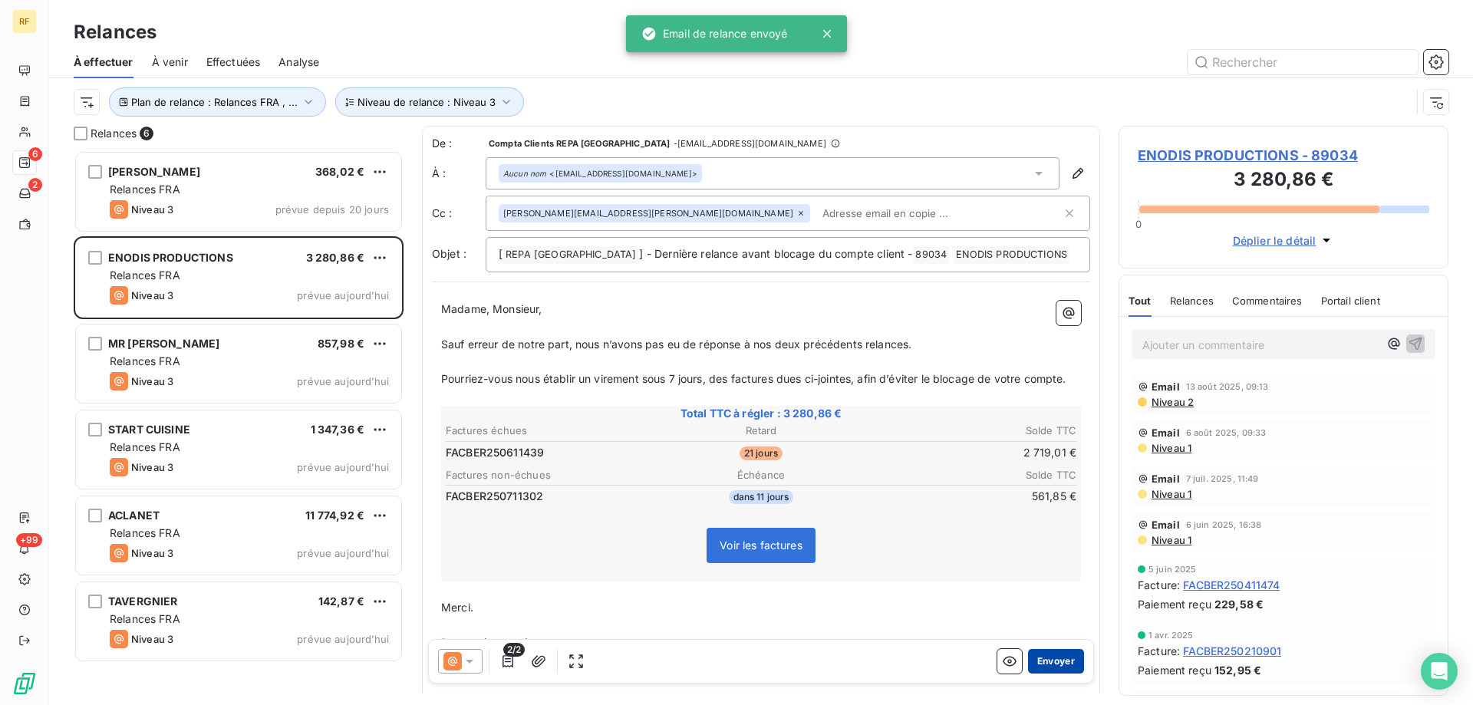
click at [1042, 665] on button "Envoyer" at bounding box center [1056, 661] width 56 height 25
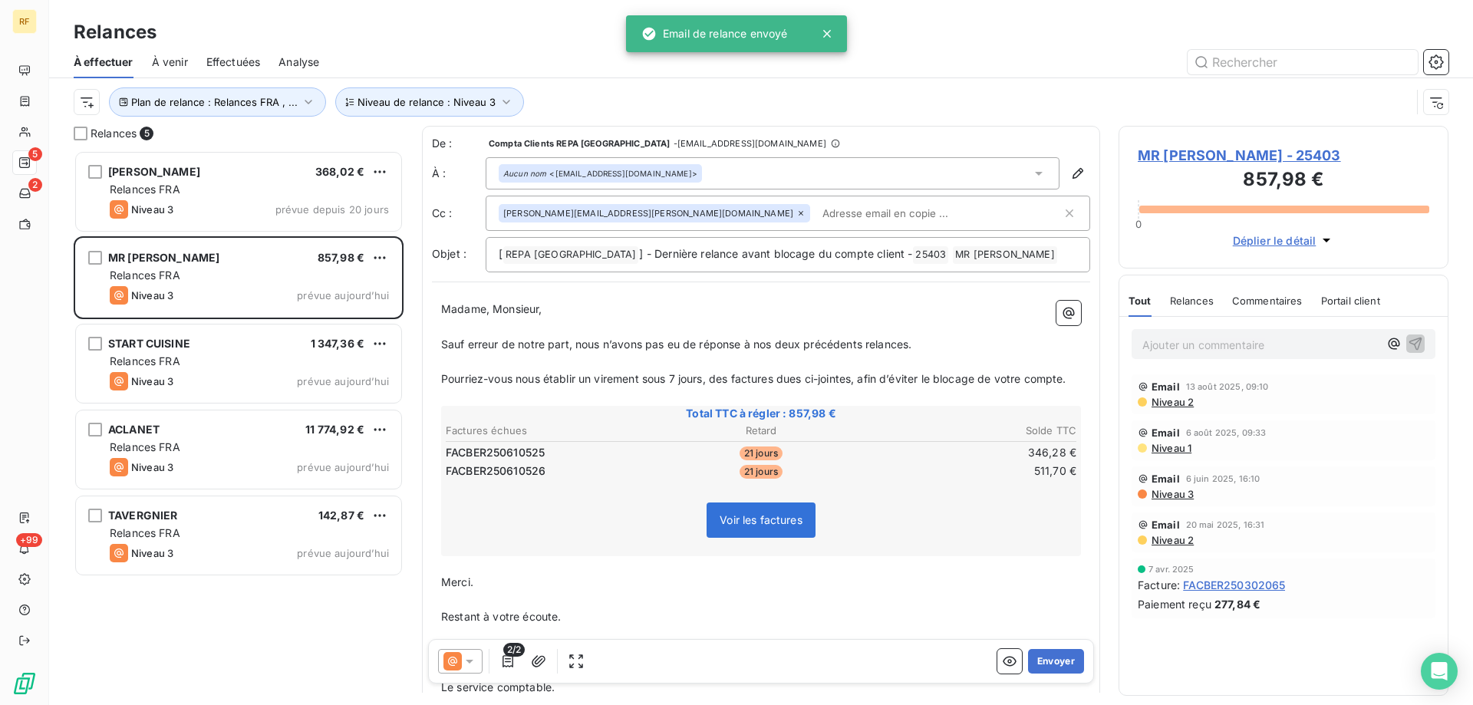
click at [1042, 665] on button "Envoyer" at bounding box center [1056, 661] width 56 height 25
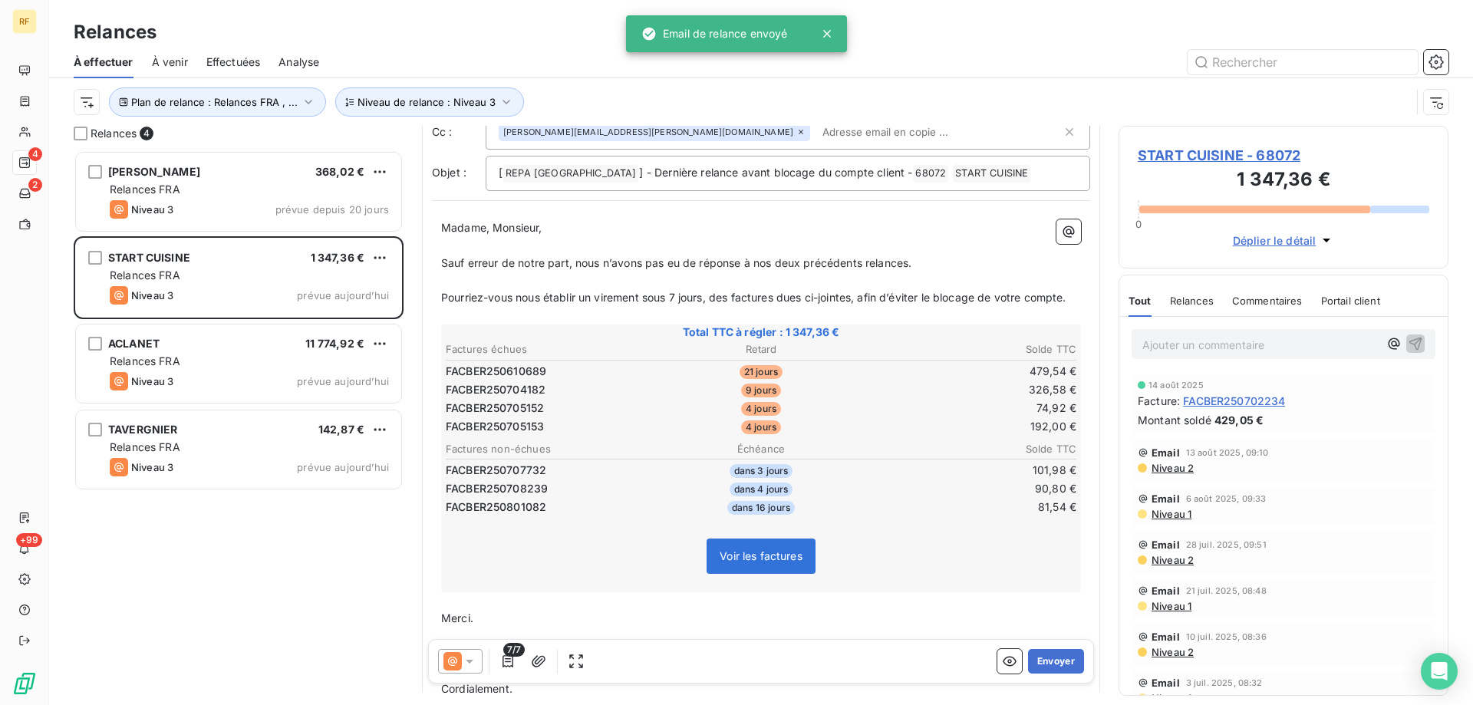
scroll to position [222, 0]
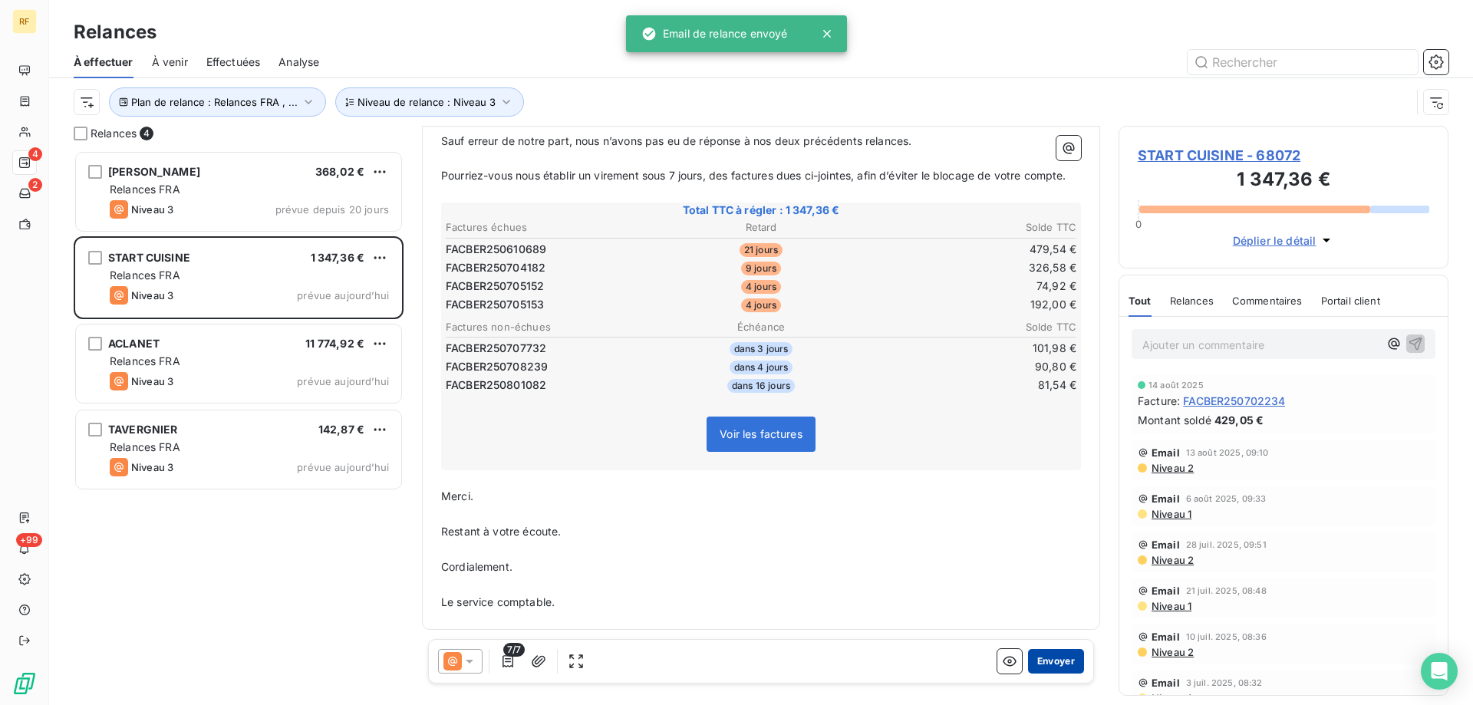
click at [1044, 661] on button "Envoyer" at bounding box center [1056, 661] width 56 height 25
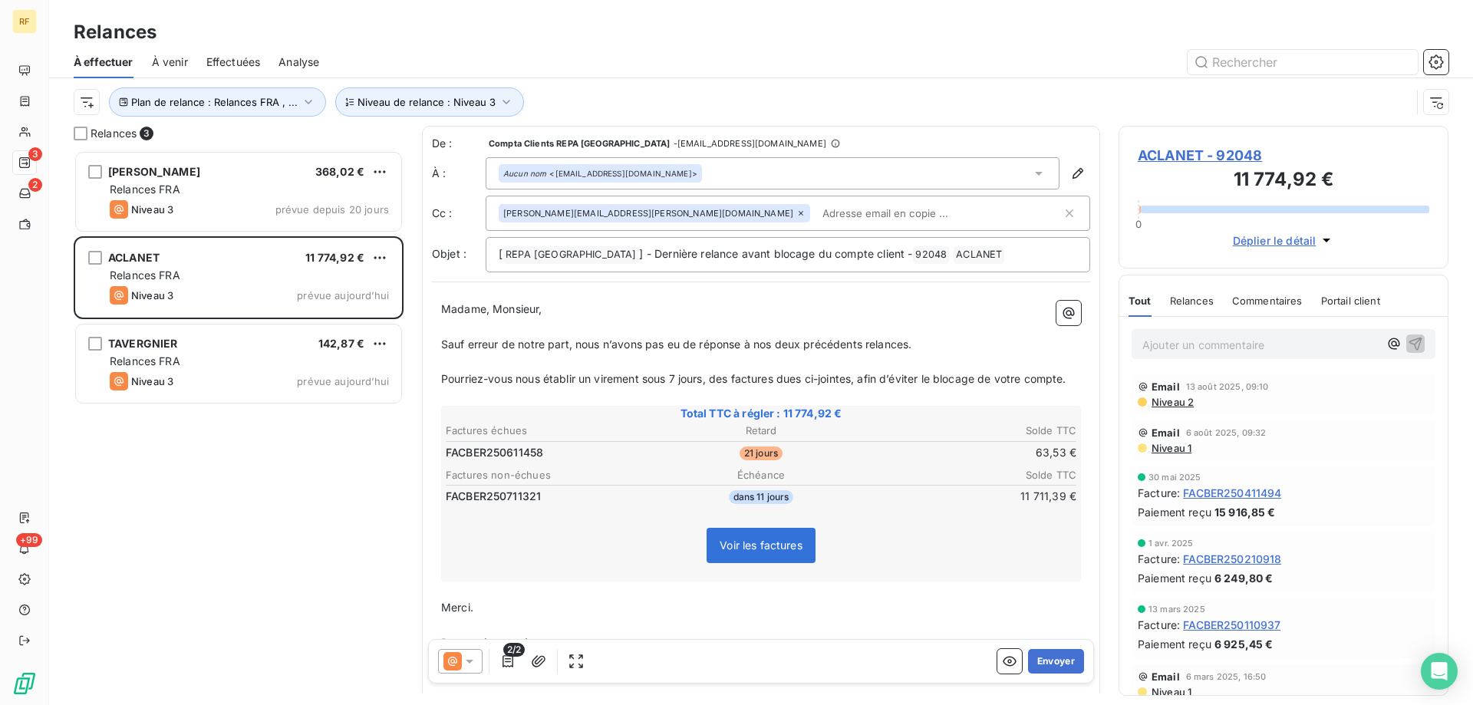
click at [1044, 661] on button "Envoyer" at bounding box center [1056, 661] width 56 height 25
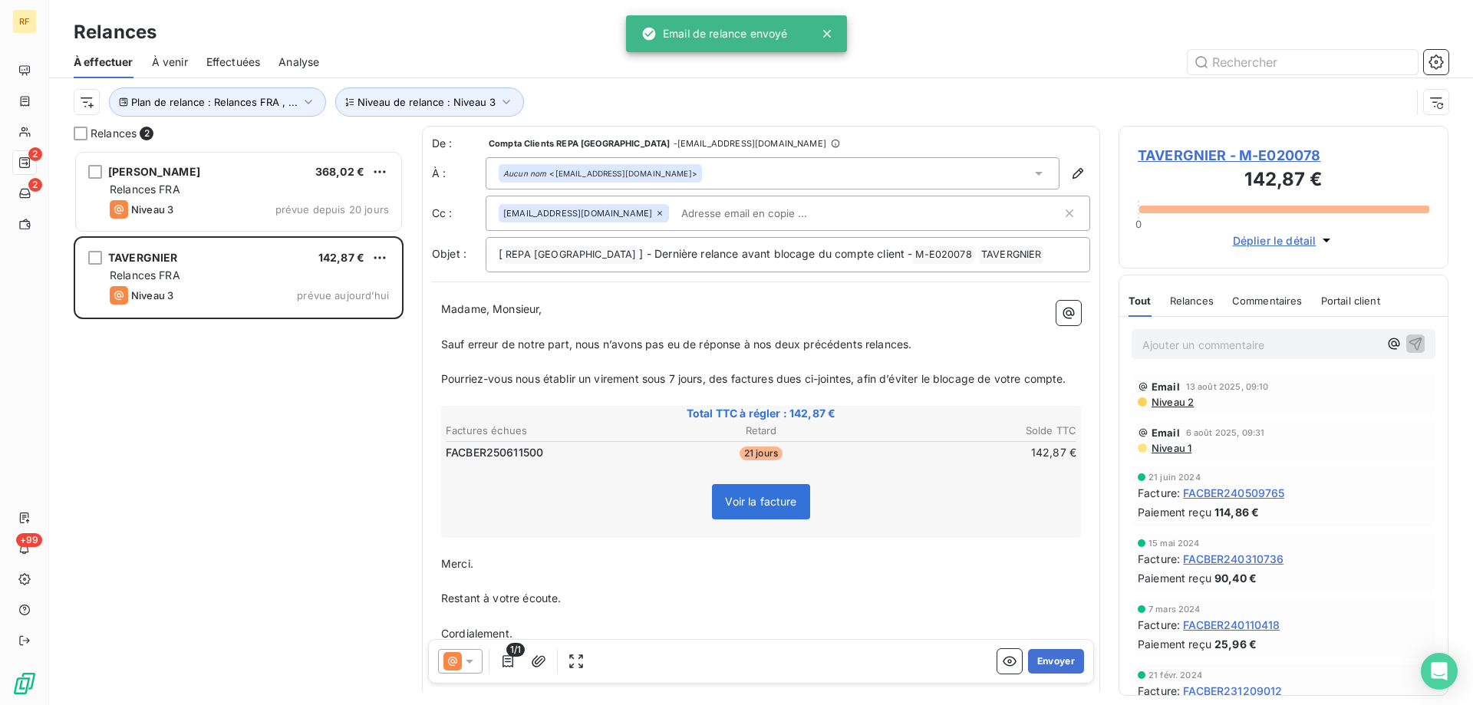
click at [1044, 661] on button "Envoyer" at bounding box center [1056, 661] width 56 height 25
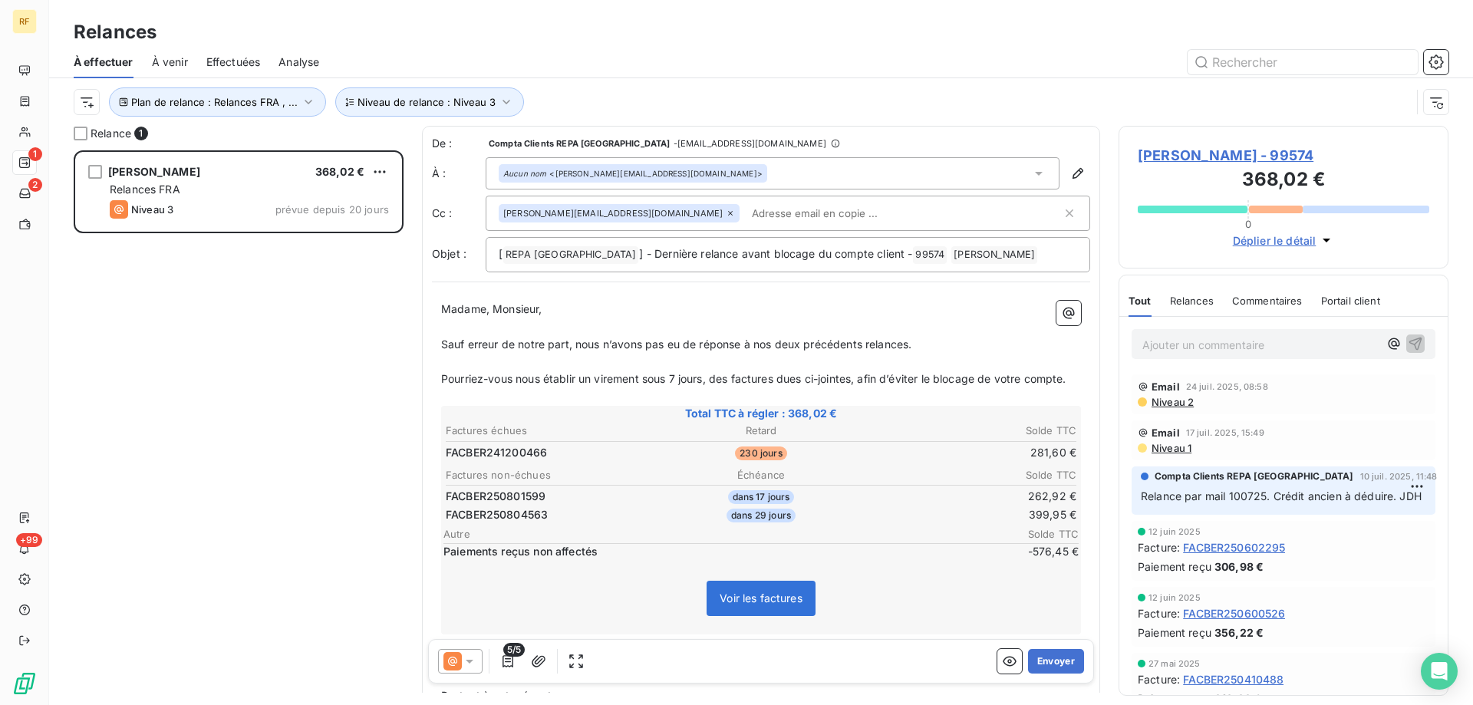
click at [1171, 404] on span "Niveau 2" at bounding box center [1172, 402] width 44 height 12
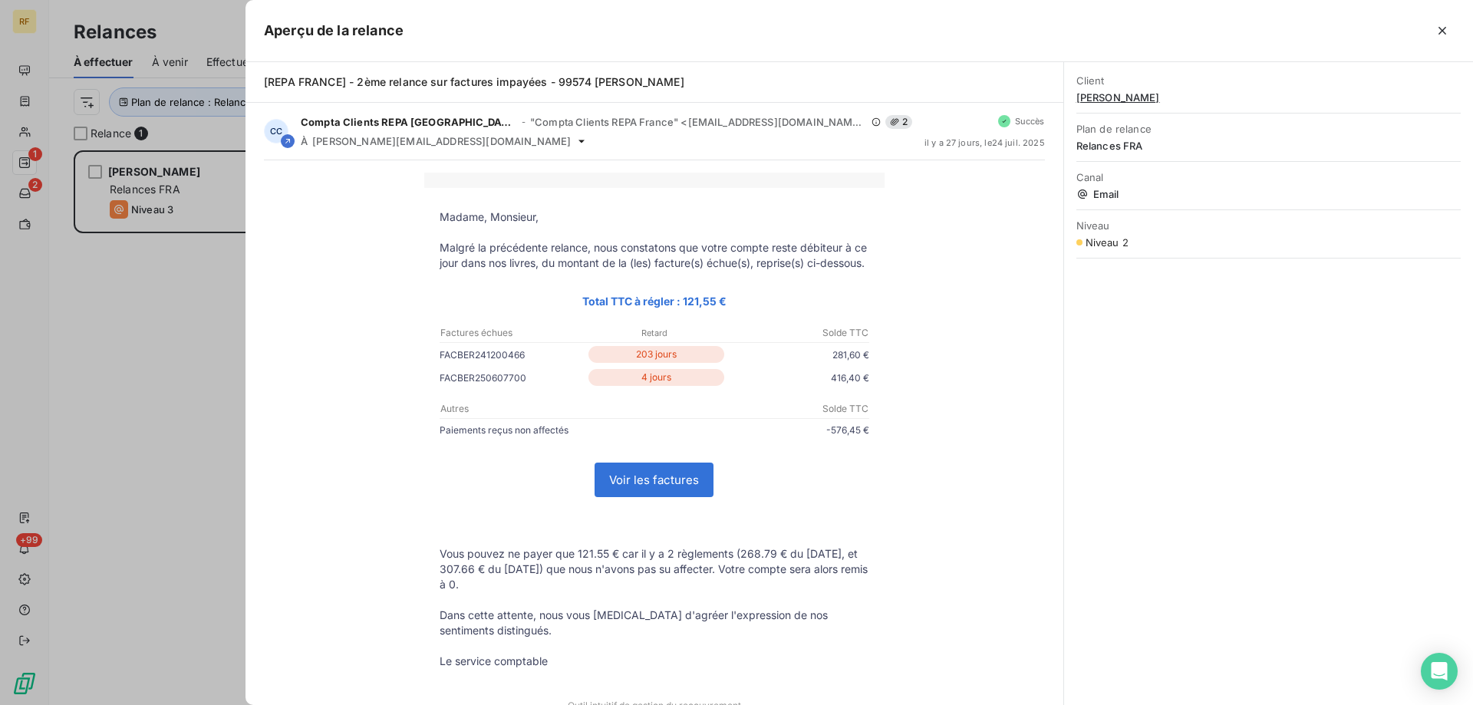
click at [242, 387] on div at bounding box center [736, 352] width 1473 height 705
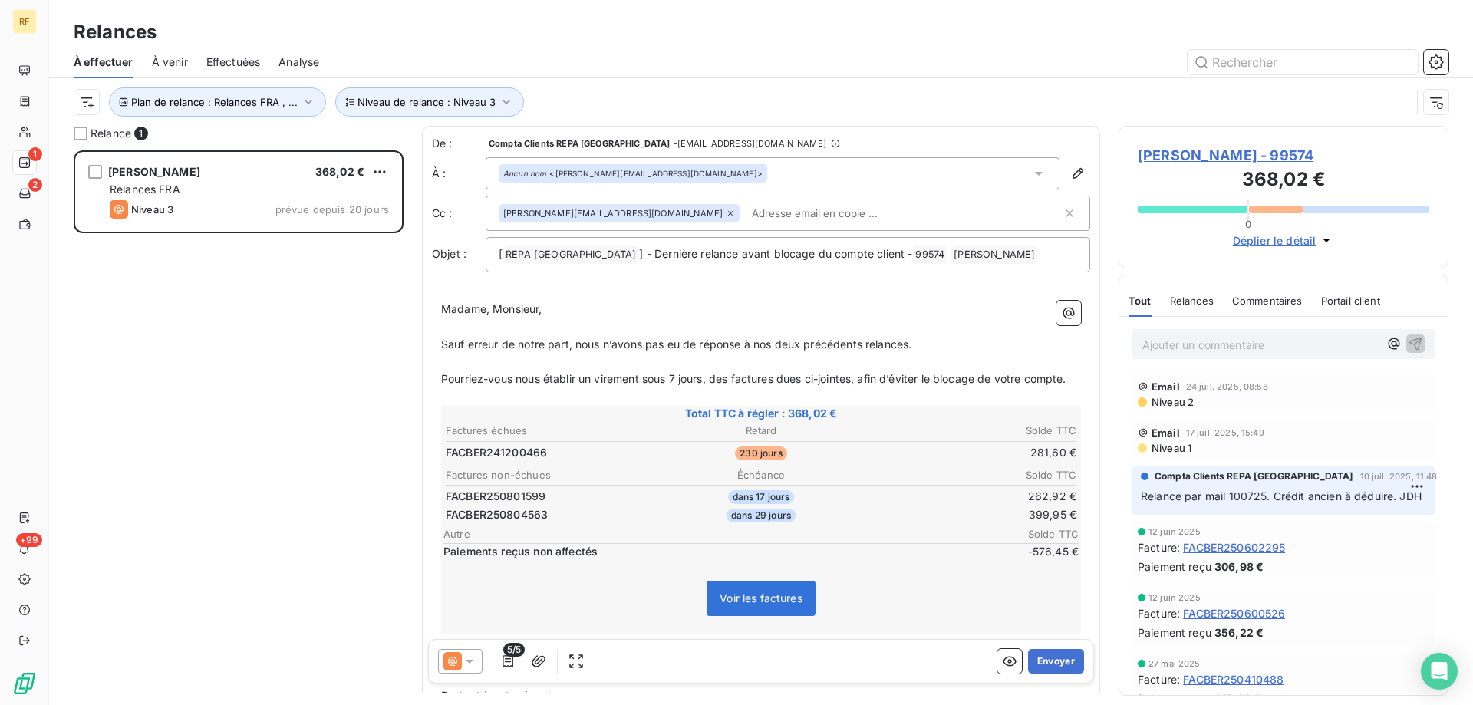
click at [1176, 407] on span "Niveau 2" at bounding box center [1172, 402] width 44 height 12
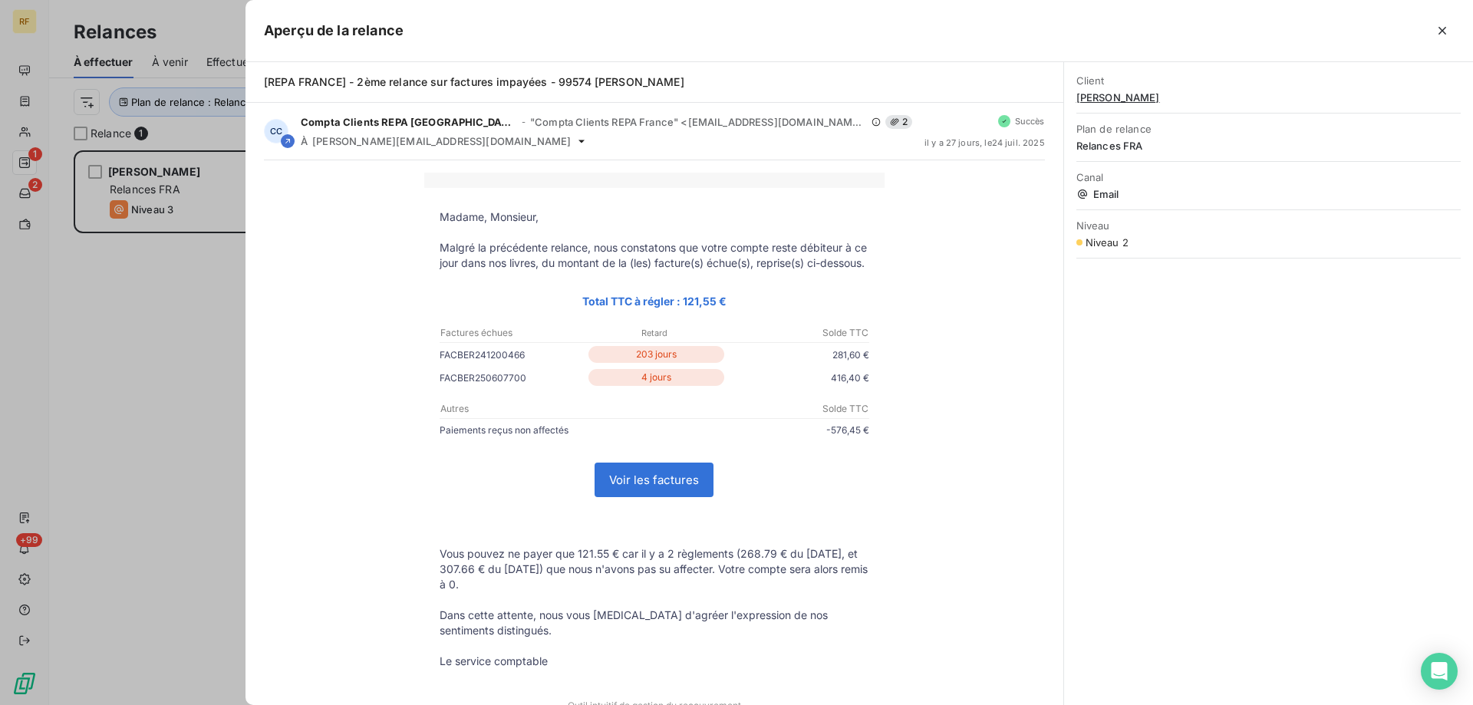
click at [130, 417] on div at bounding box center [736, 352] width 1473 height 705
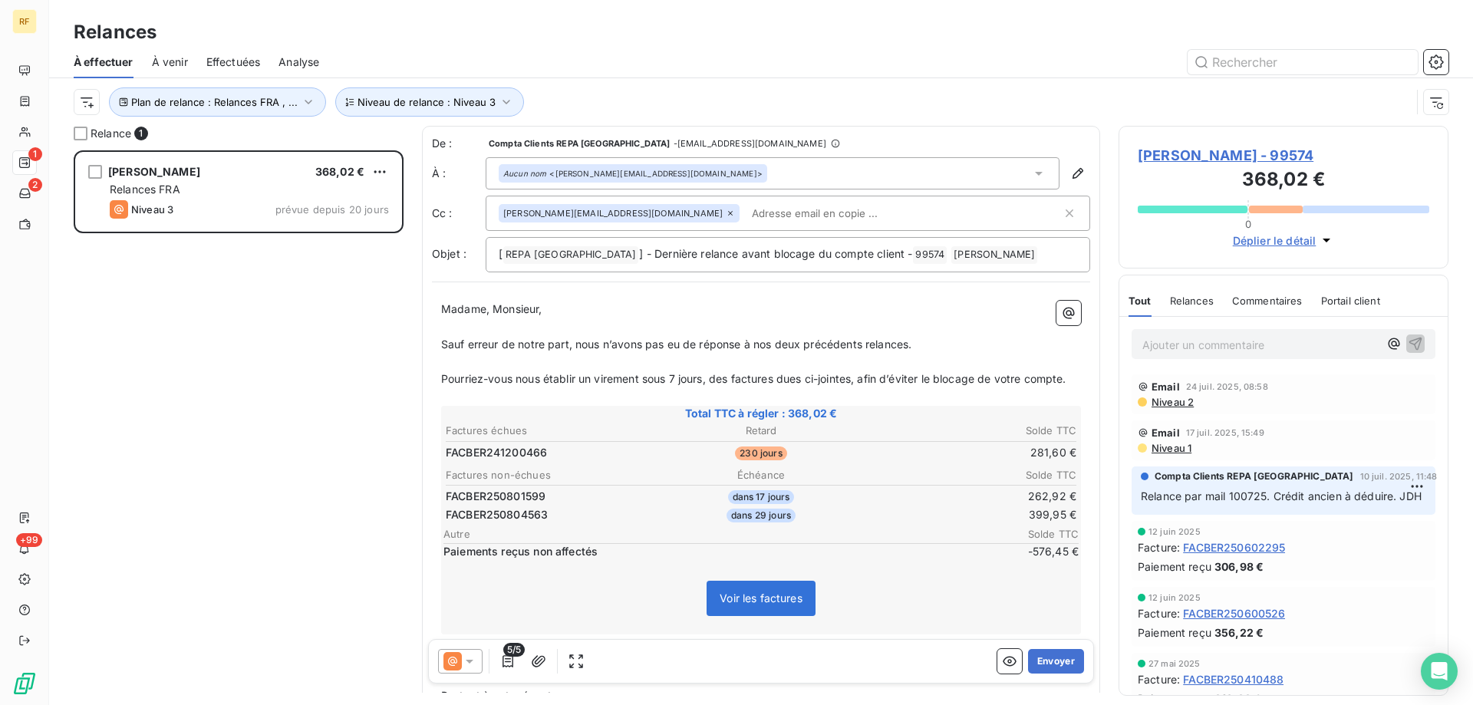
click at [1179, 404] on span "Niveau 2" at bounding box center [1172, 402] width 44 height 12
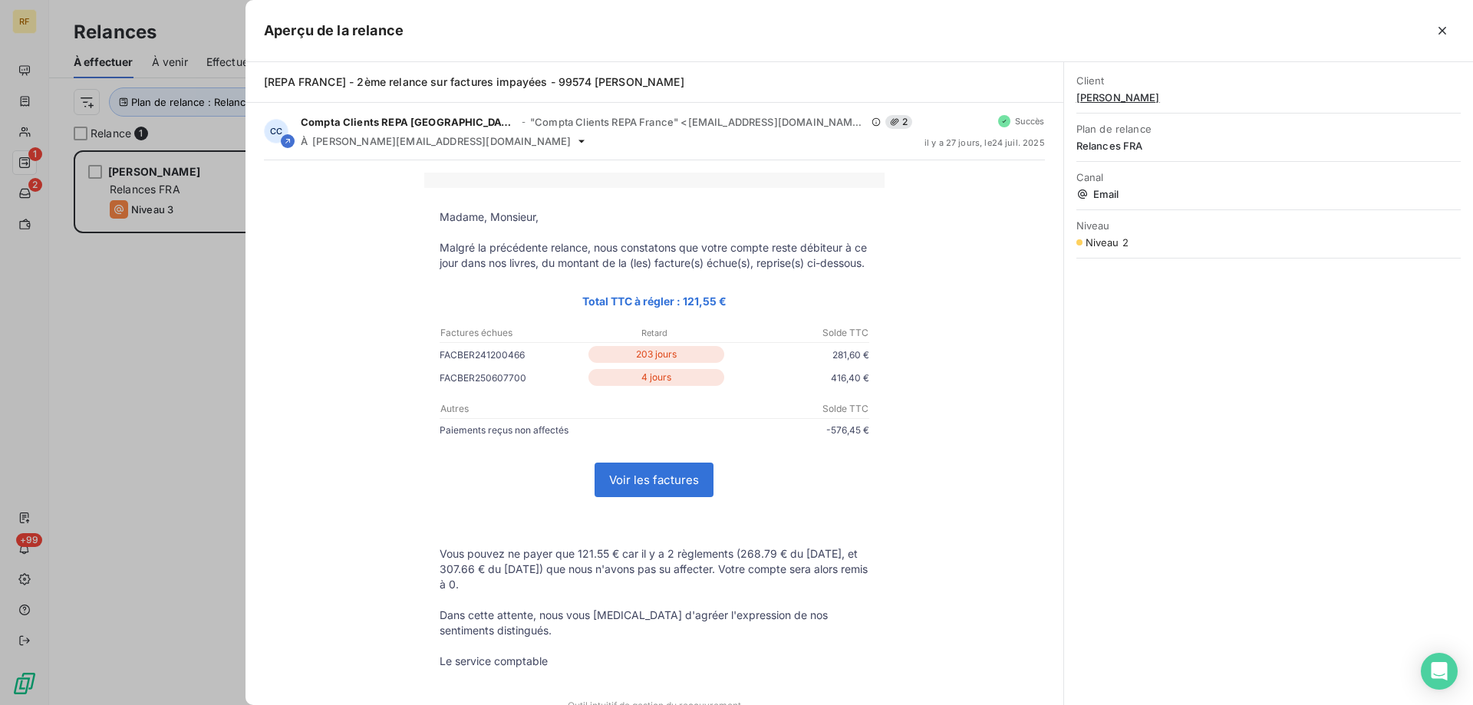
click at [227, 381] on div at bounding box center [736, 352] width 1473 height 705
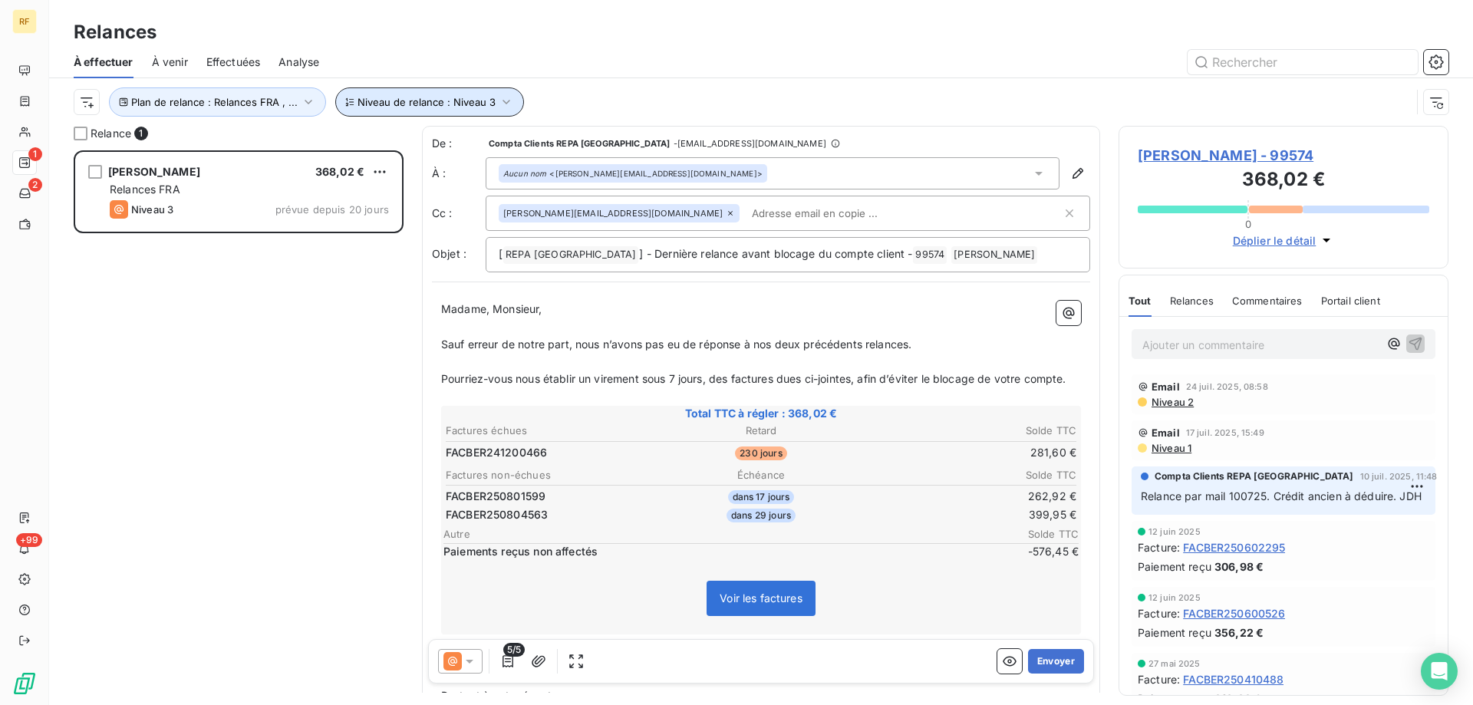
click at [432, 96] on span "Niveau de relance : Niveau 3" at bounding box center [427, 102] width 138 height 12
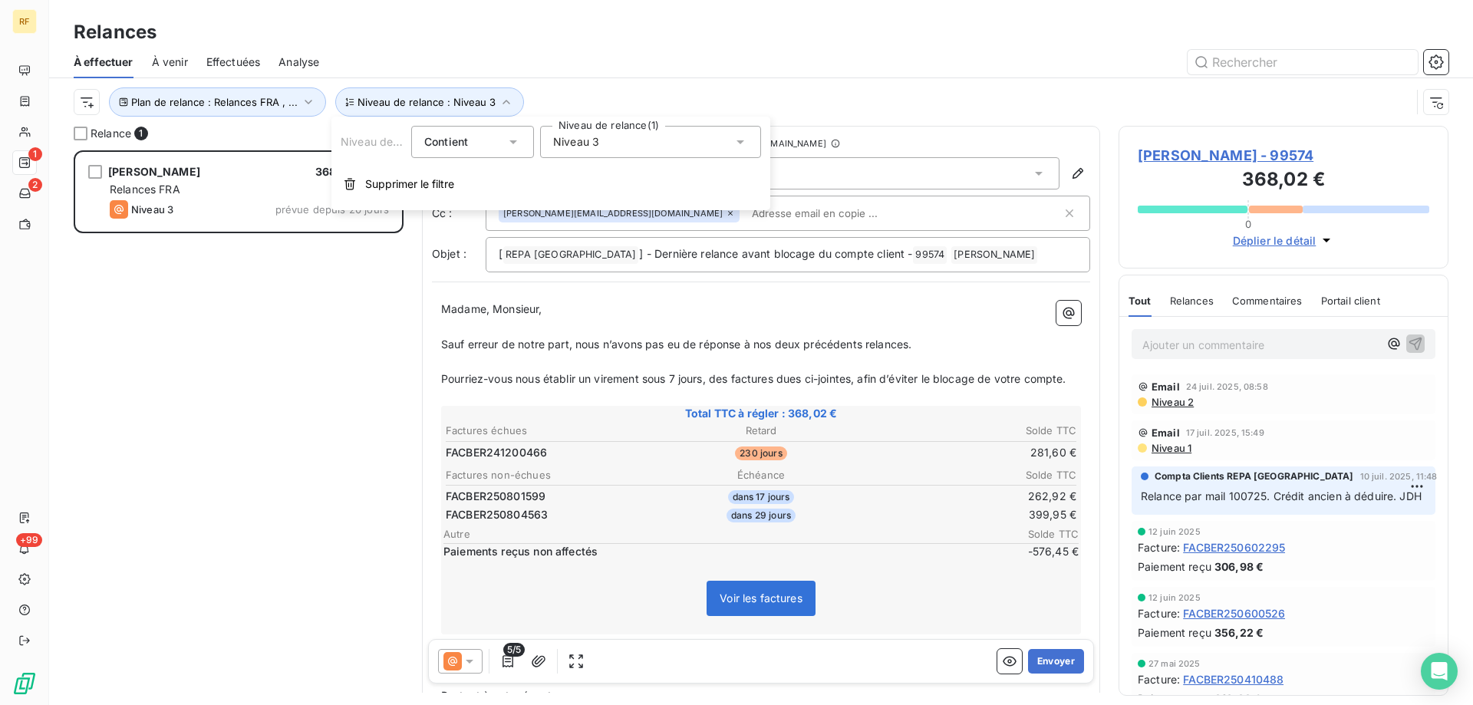
click at [546, 151] on div "Niveau 3" at bounding box center [650, 142] width 221 height 32
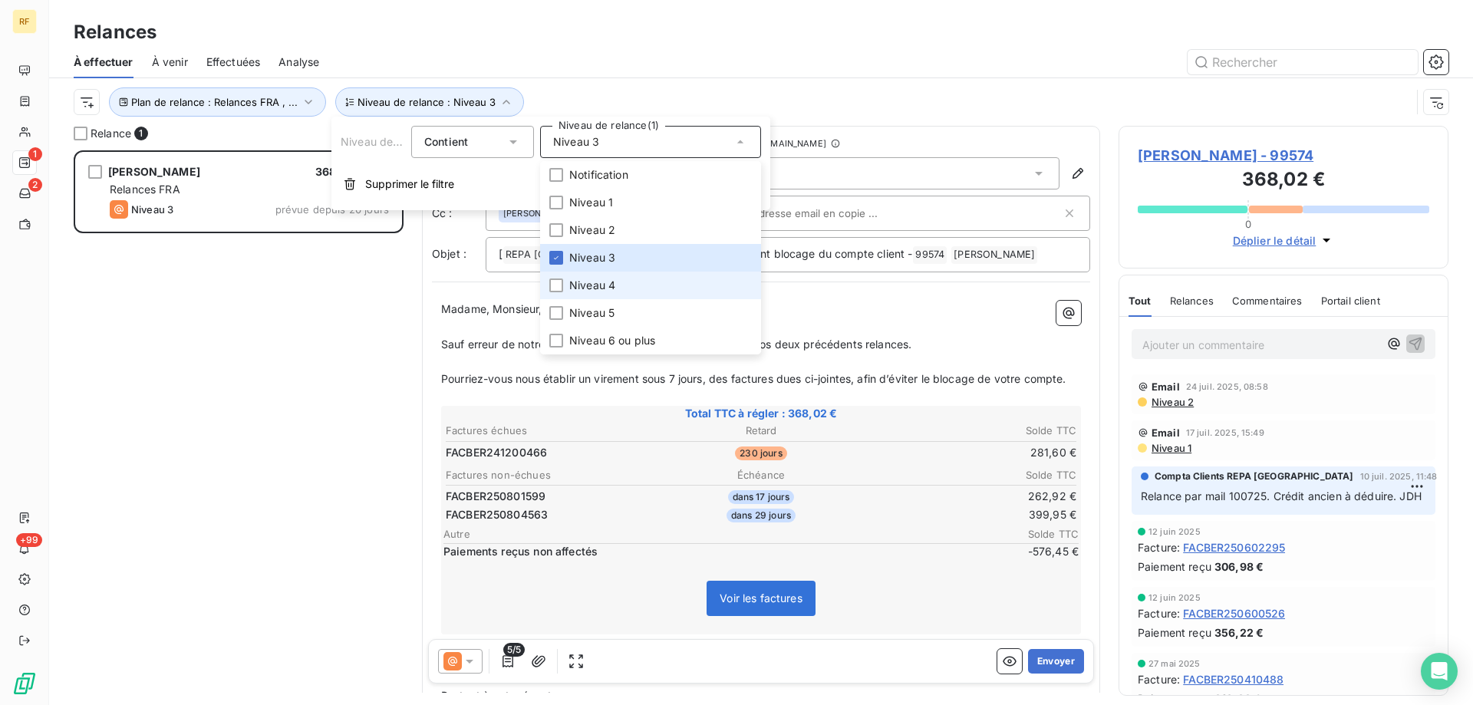
click at [584, 282] on span "Niveau 4" at bounding box center [592, 285] width 46 height 15
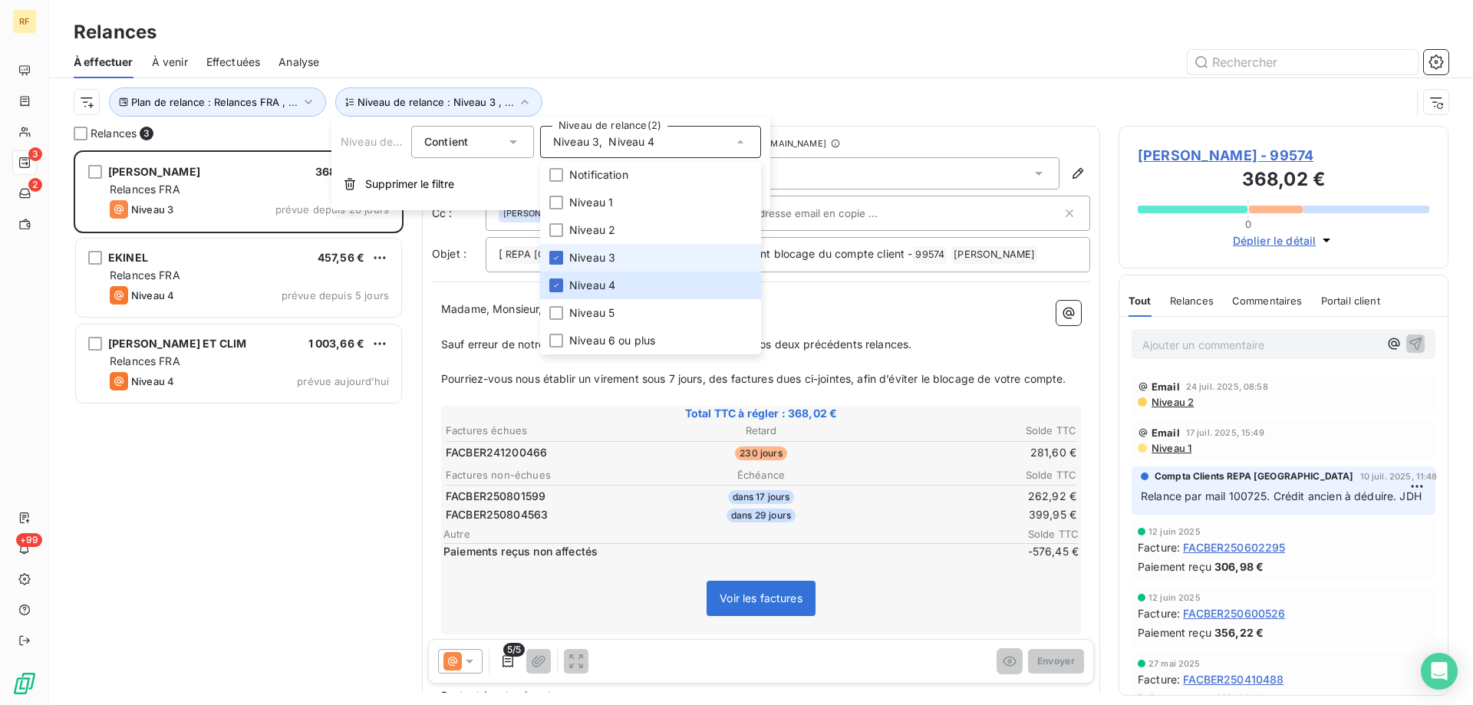
scroll to position [543, 318]
click at [589, 262] on span "Niveau 3" at bounding box center [592, 257] width 46 height 15
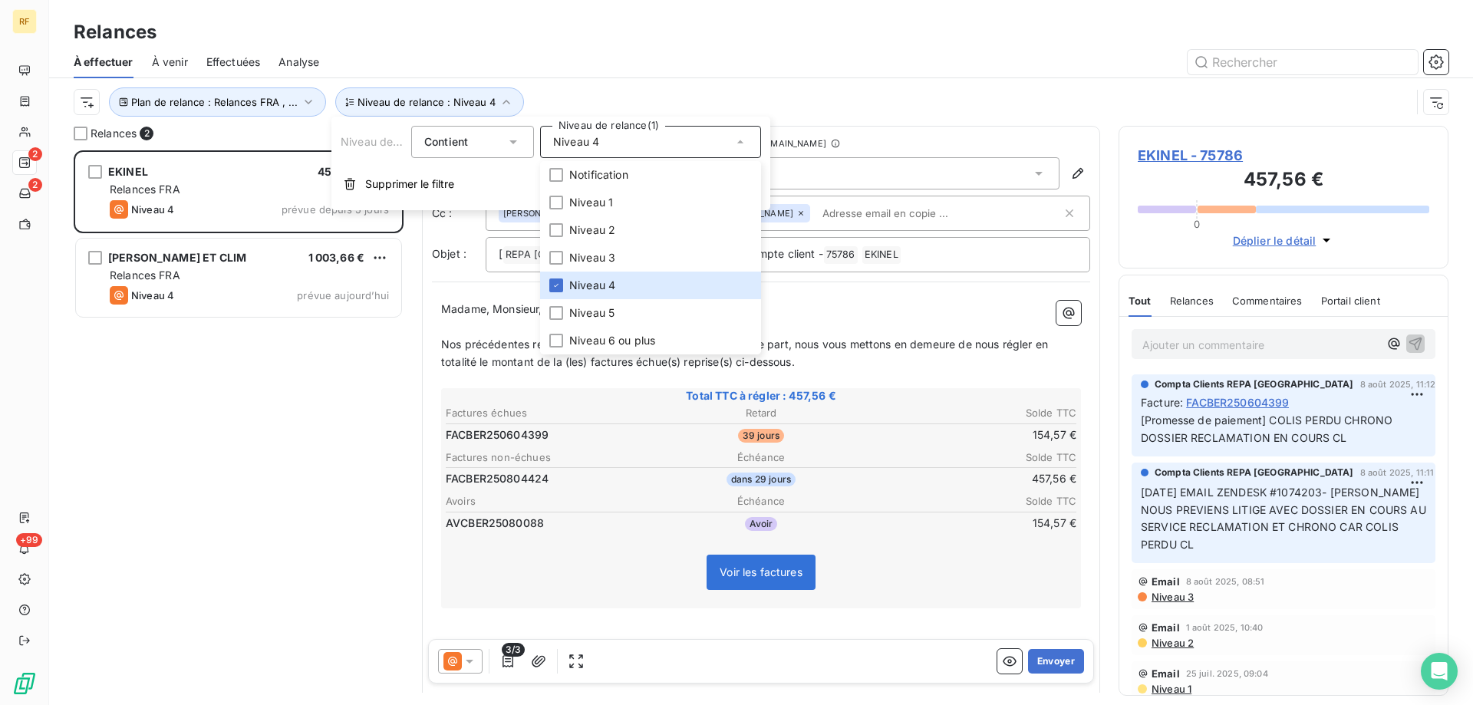
click at [357, 408] on div "EKINEL 457,56 € Relances FRA Niveau 4 prévue depuis 5 jours ANDREI FROID ET CLI…" at bounding box center [239, 427] width 330 height 555
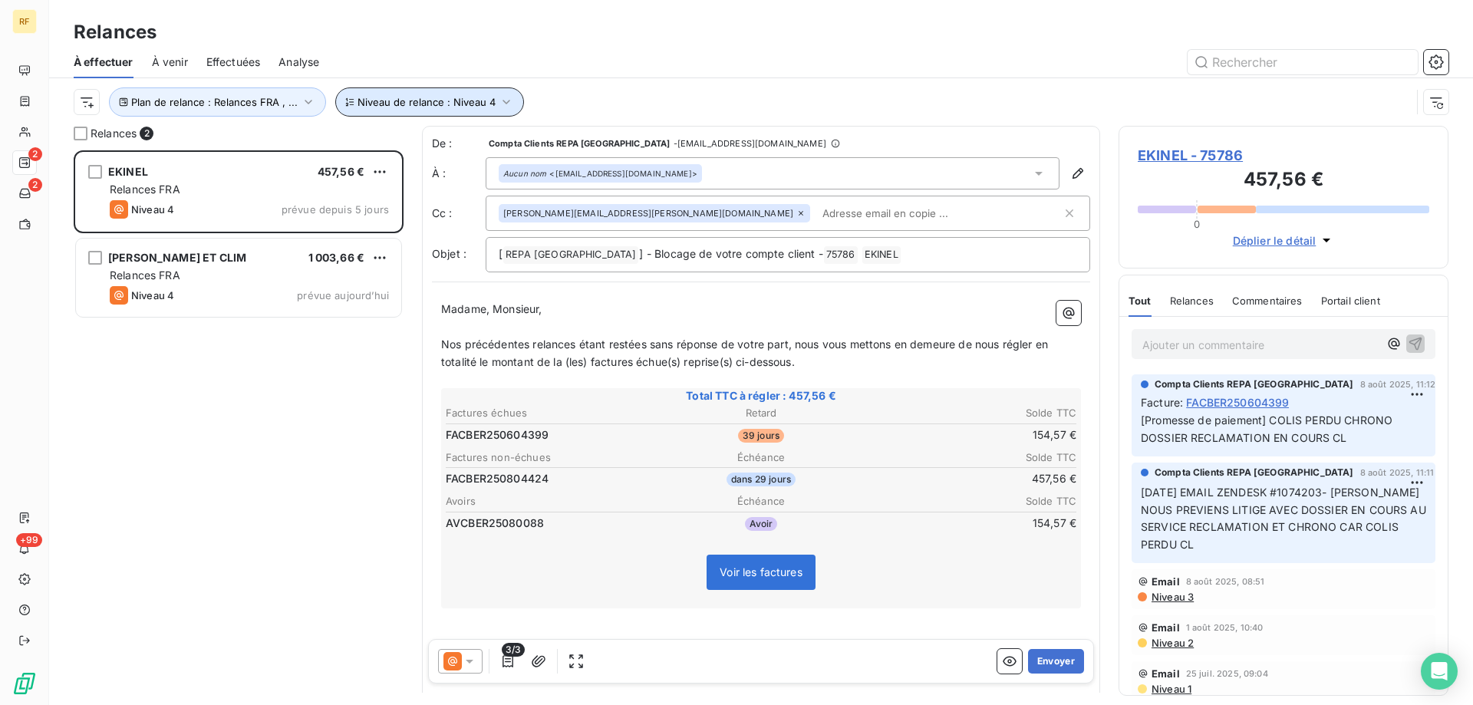
click at [457, 110] on button "Niveau de relance : Niveau 4" at bounding box center [429, 101] width 189 height 29
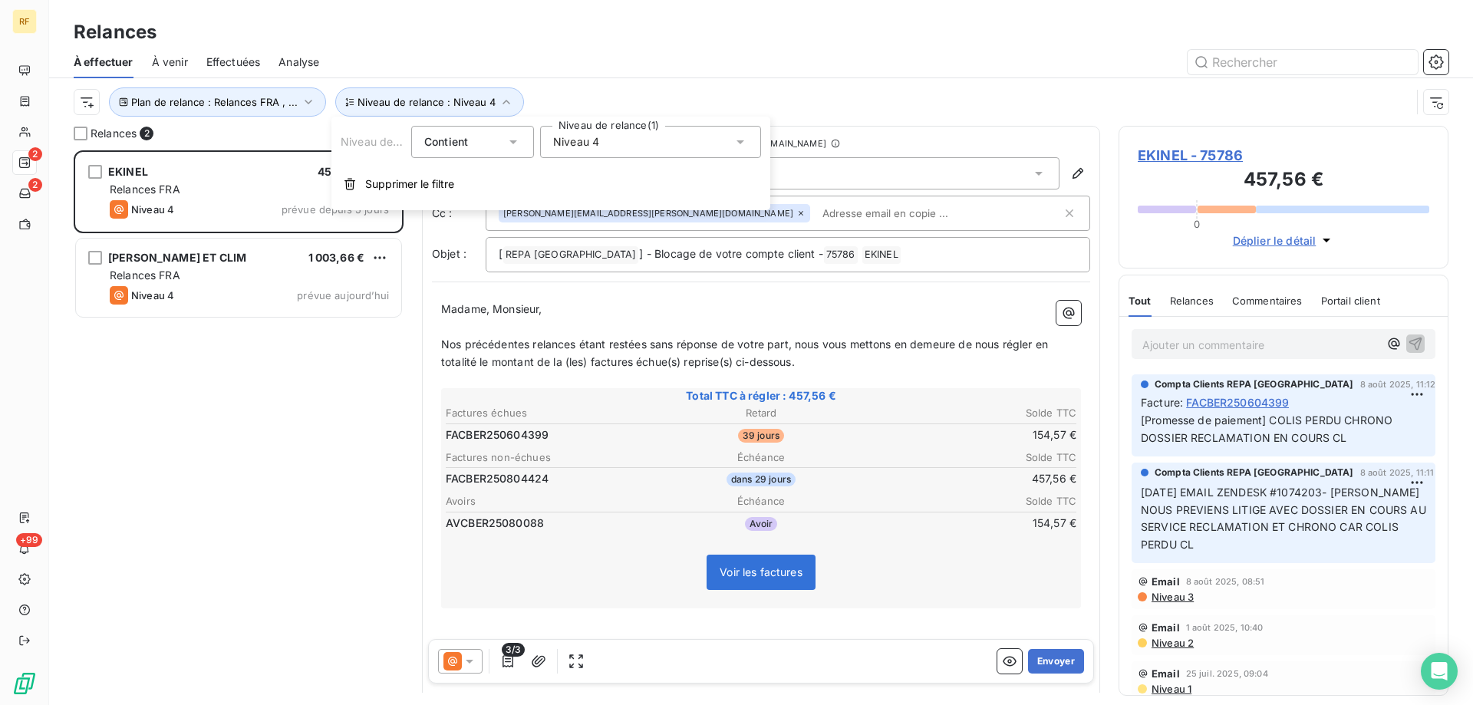
click at [612, 137] on div "Niveau 4" at bounding box center [650, 142] width 221 height 32
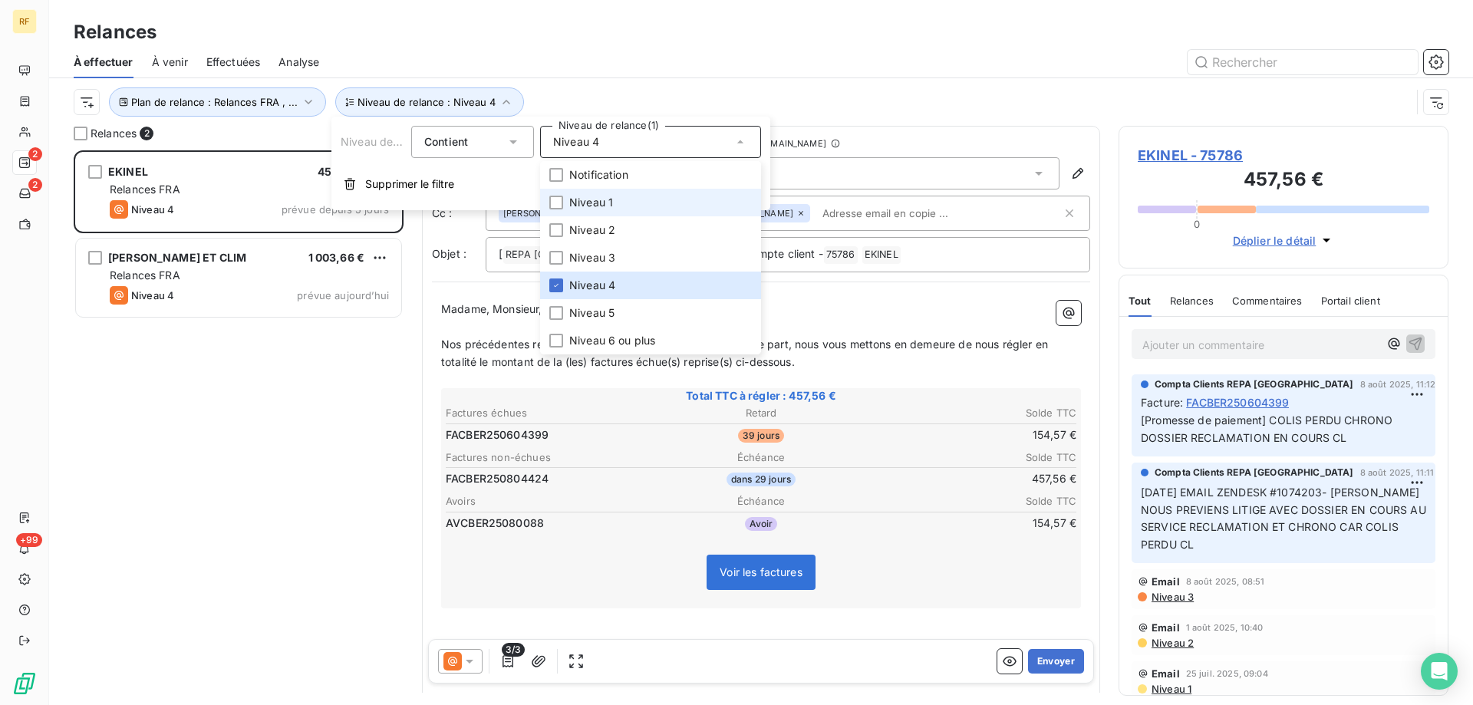
click at [619, 208] on li "Niveau 1" at bounding box center [650, 203] width 221 height 28
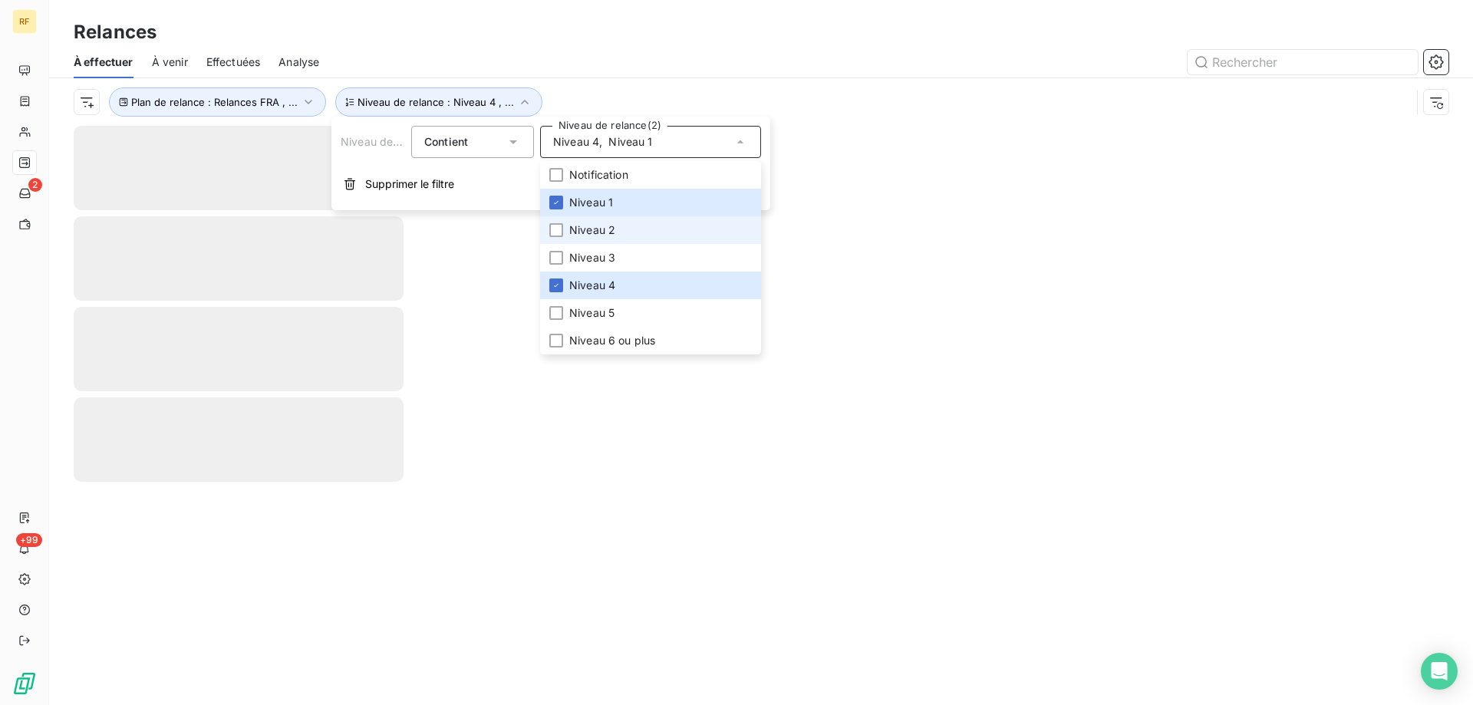
click at [616, 226] on li "Niveau 2" at bounding box center [650, 230] width 221 height 28
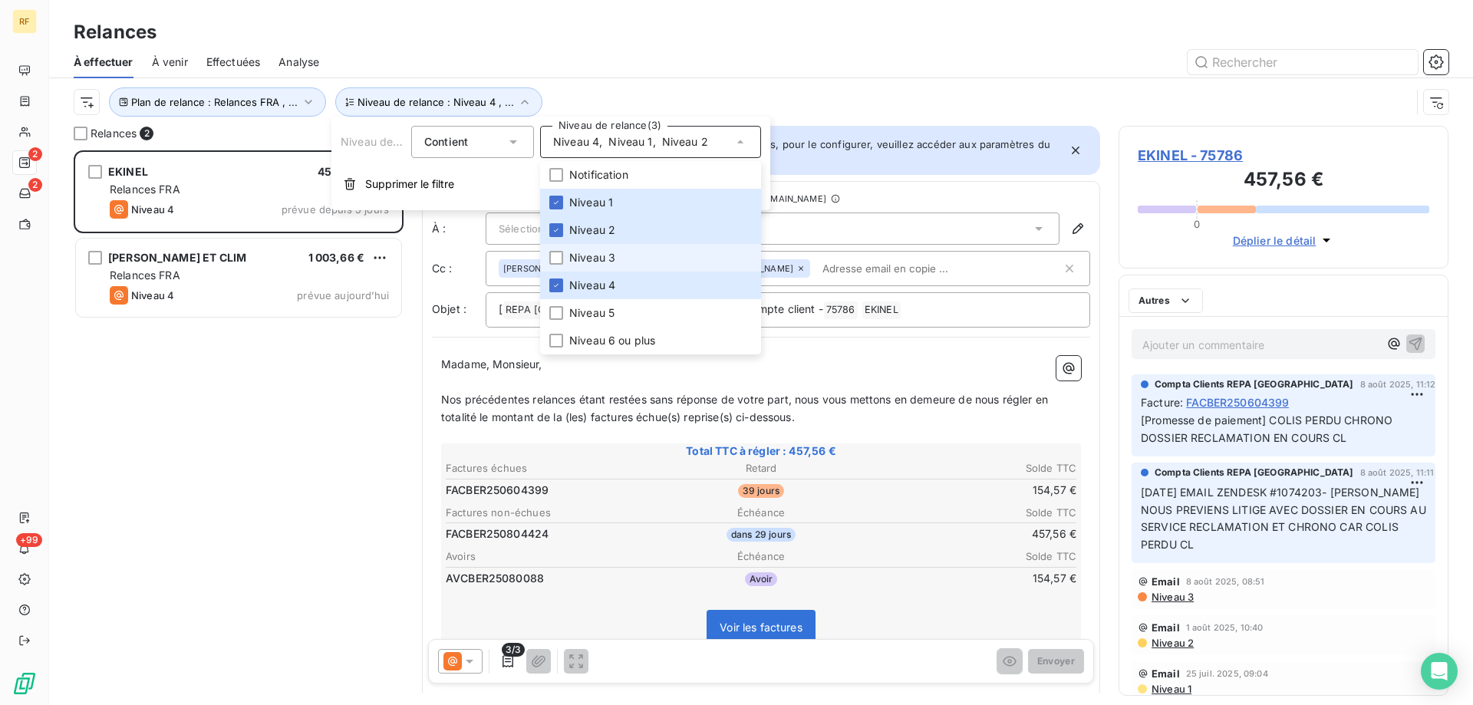
scroll to position [543, 318]
click at [615, 252] on span "Niveau 3" at bounding box center [592, 257] width 46 height 15
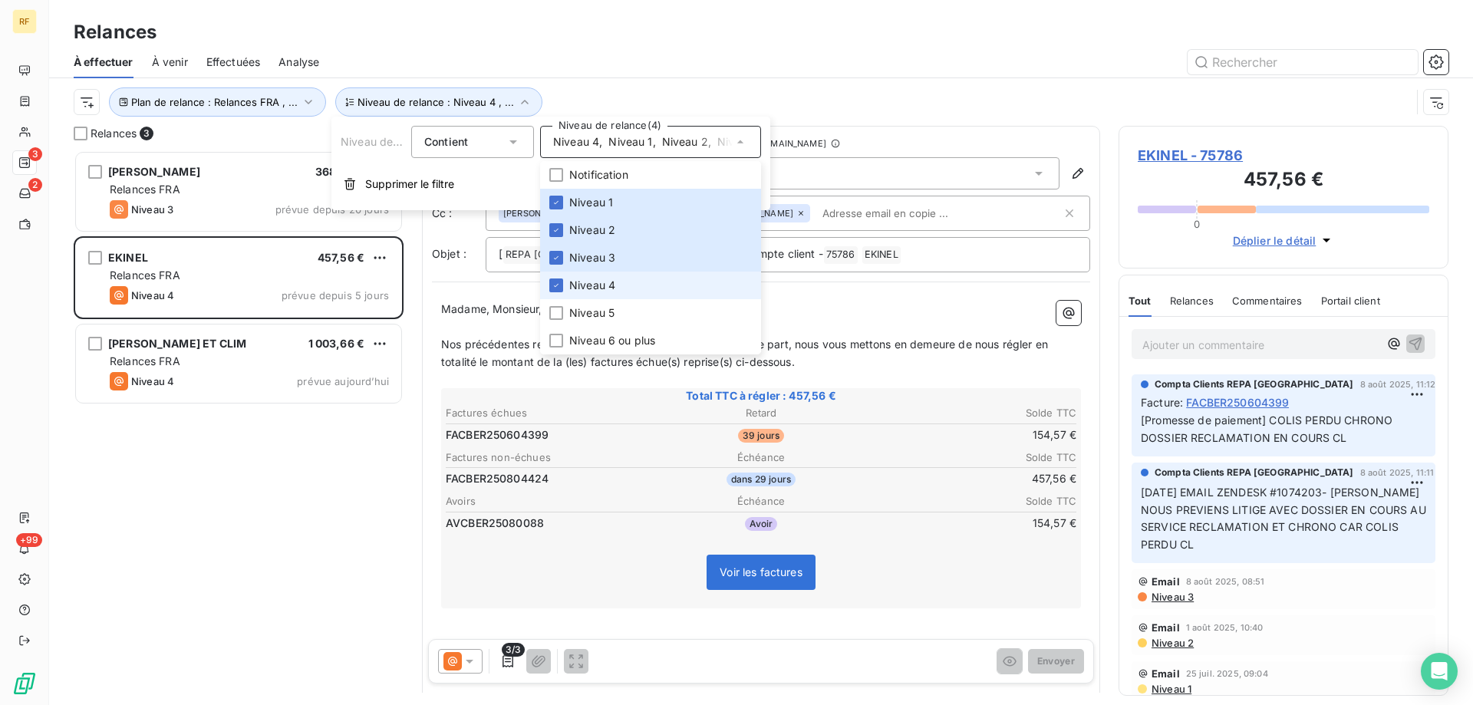
click at [612, 292] on span "Niveau 4" at bounding box center [592, 285] width 46 height 15
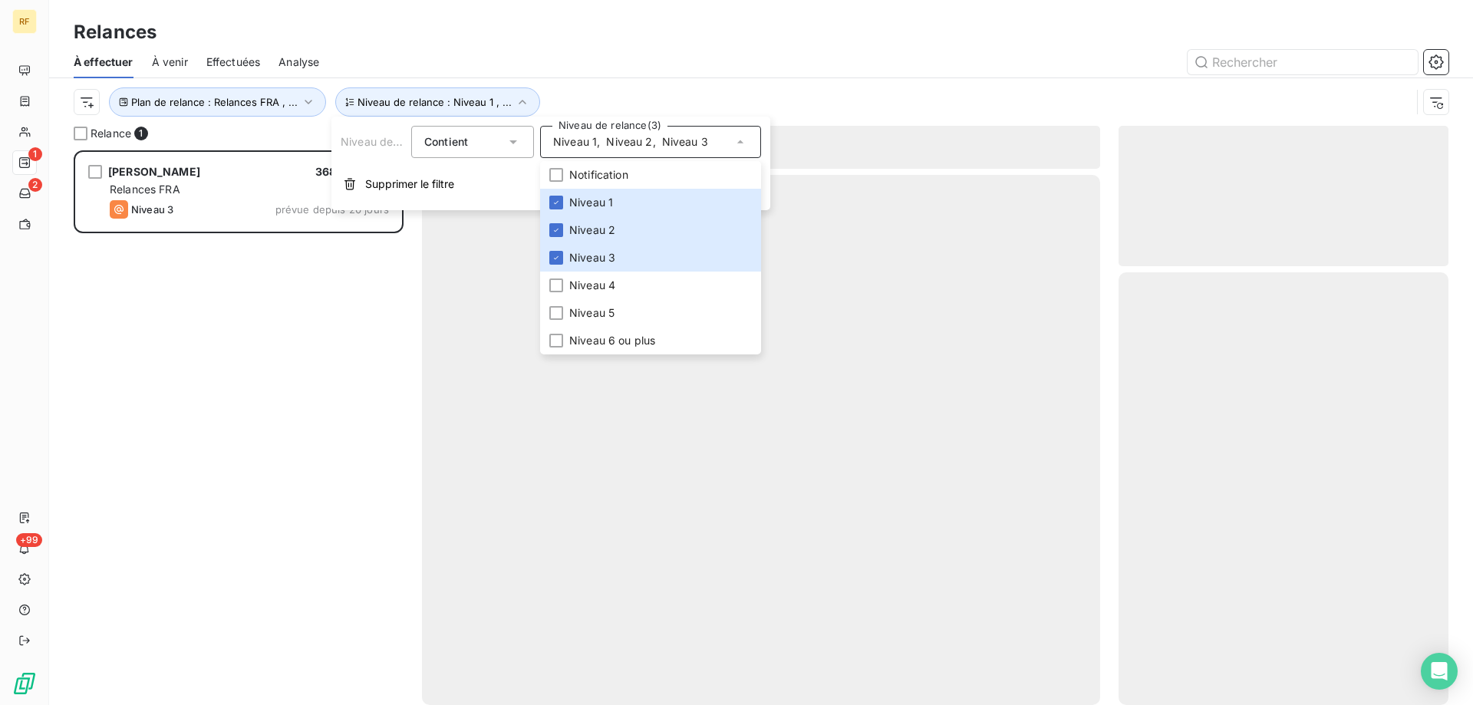
scroll to position [543, 318]
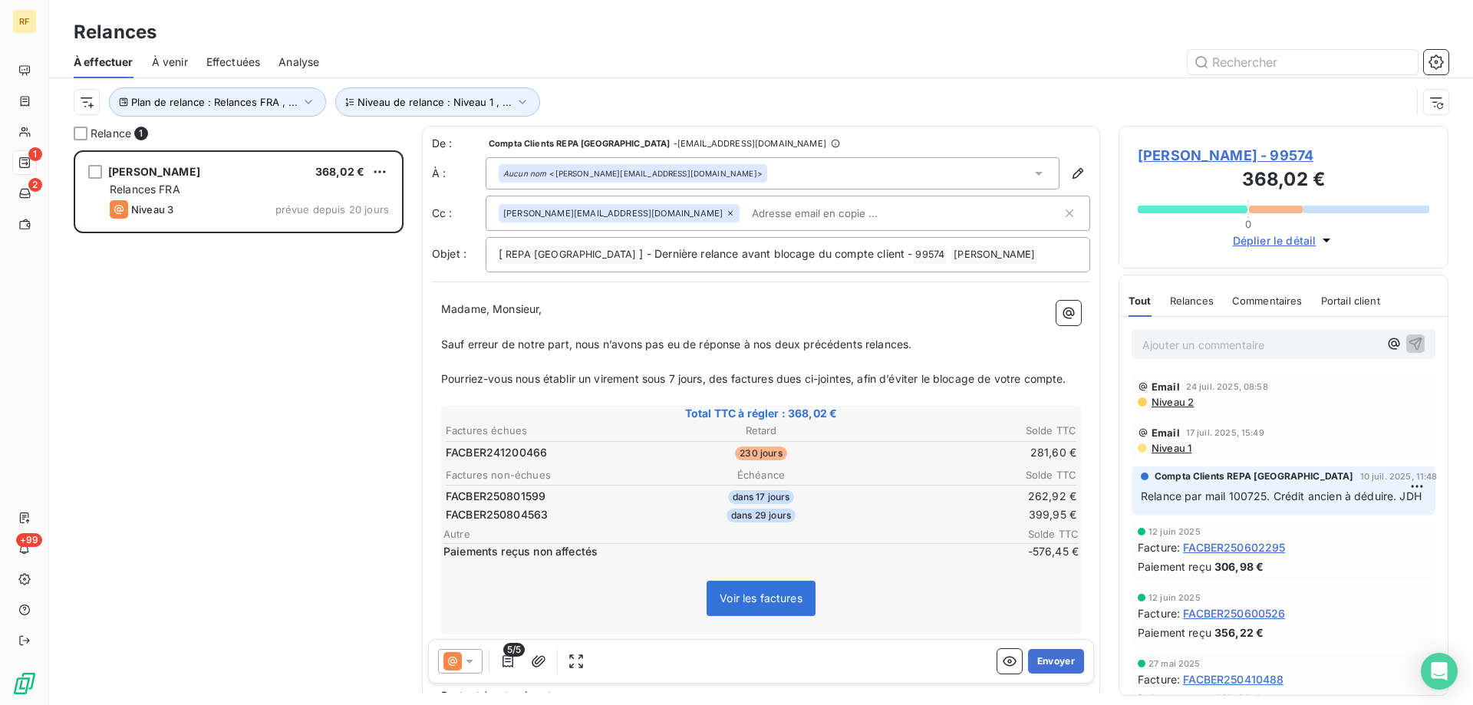
click at [217, 584] on div "MAILLEN FREDERIC 368,02 € Relances FRA Niveau 3 prévue depuis 20 jours" at bounding box center [239, 427] width 330 height 555
